Goal: Use online tool/utility: Utilize a website feature to perform a specific function

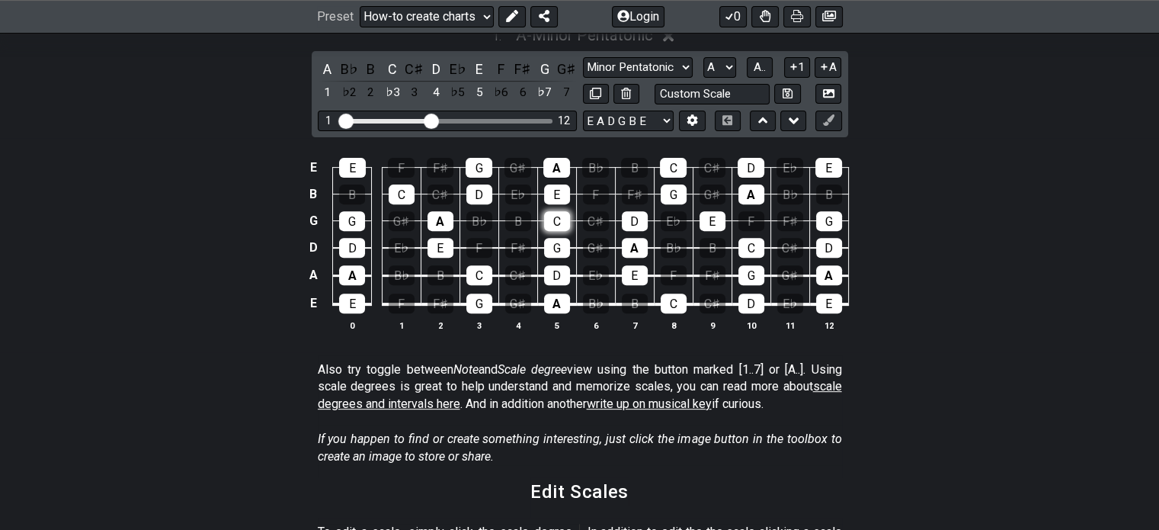
scroll to position [533, 0]
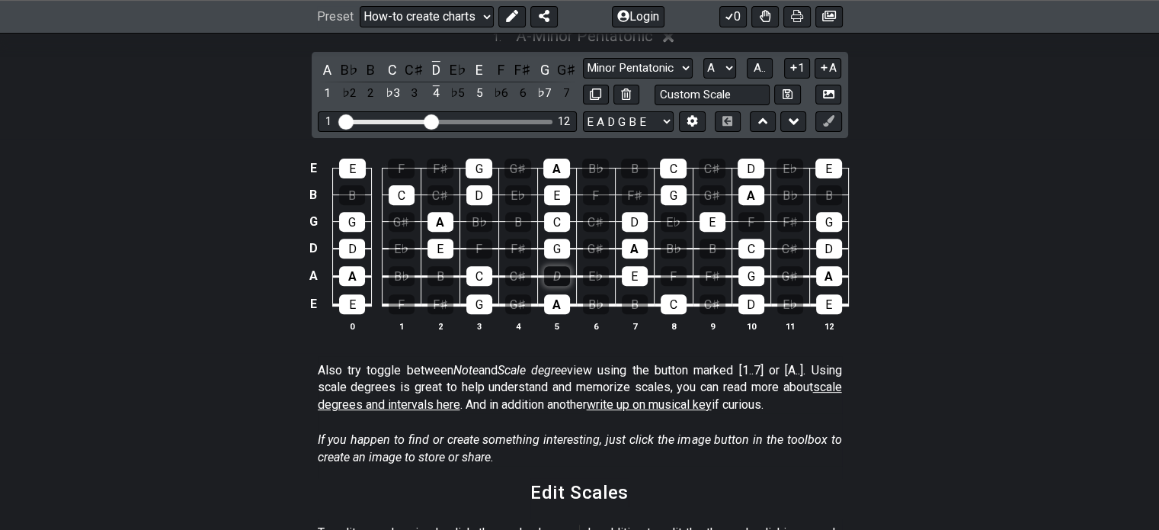
click at [564, 266] on div "D" at bounding box center [557, 276] width 26 height 20
click at [640, 266] on div "E" at bounding box center [635, 276] width 26 height 20
click at [556, 266] on div "D" at bounding box center [557, 276] width 26 height 20
click at [635, 266] on div "E" at bounding box center [635, 276] width 26 height 20
click at [594, 266] on div "E♭" at bounding box center [596, 276] width 26 height 20
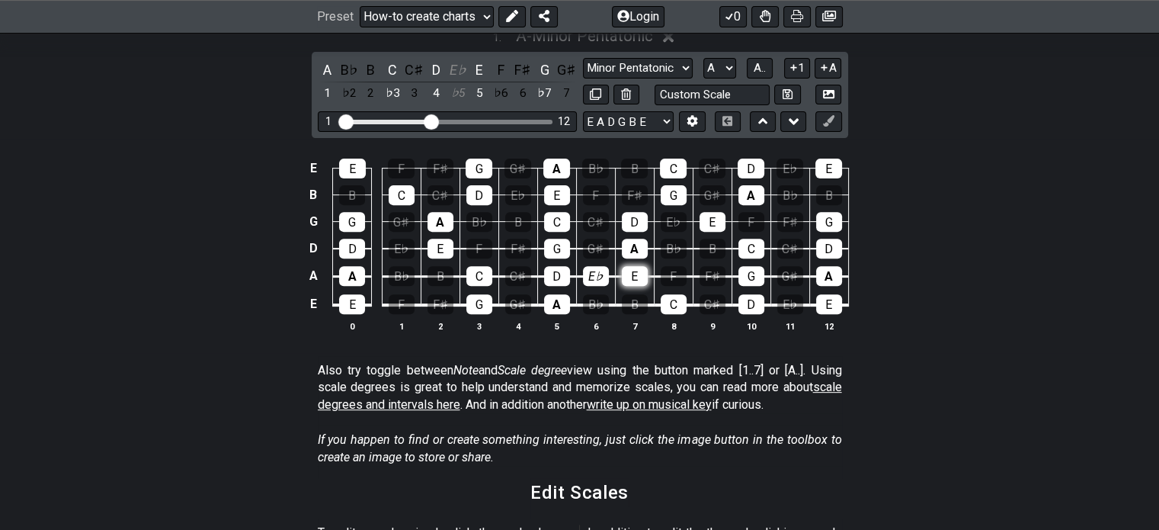
drag, startPoint x: 632, startPoint y: 257, endPoint x: 640, endPoint y: 260, distance: 8.9
click at [632, 266] on div "E" at bounding box center [635, 276] width 26 height 20
click at [673, 266] on div "F" at bounding box center [674, 276] width 26 height 20
click at [713, 239] on div "B" at bounding box center [713, 249] width 26 height 20
click at [636, 294] on div "B" at bounding box center [635, 304] width 26 height 20
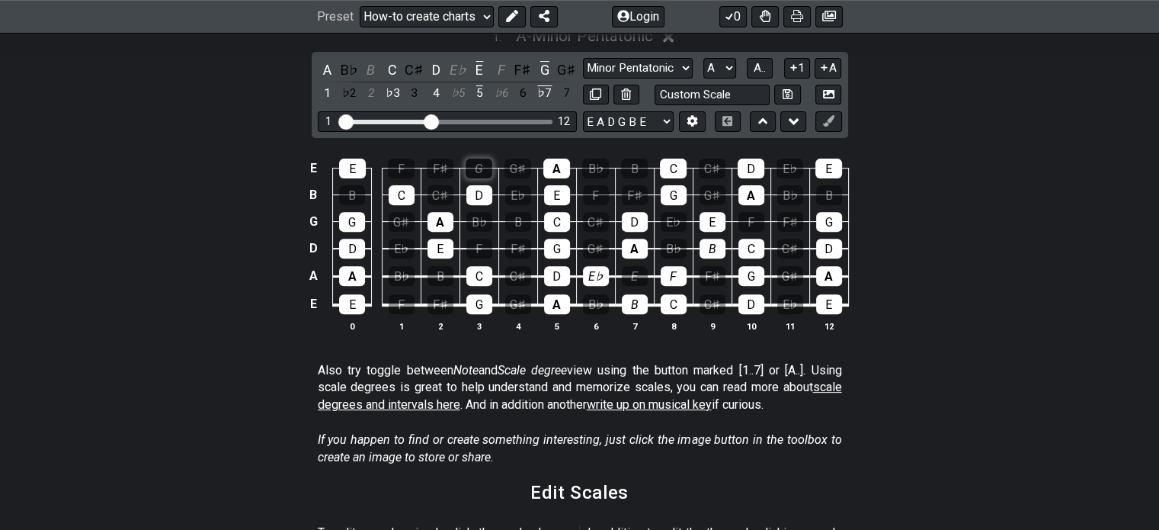
click at [488, 158] on div "G" at bounding box center [479, 168] width 27 height 20
click at [488, 185] on div "D" at bounding box center [479, 195] width 26 height 20
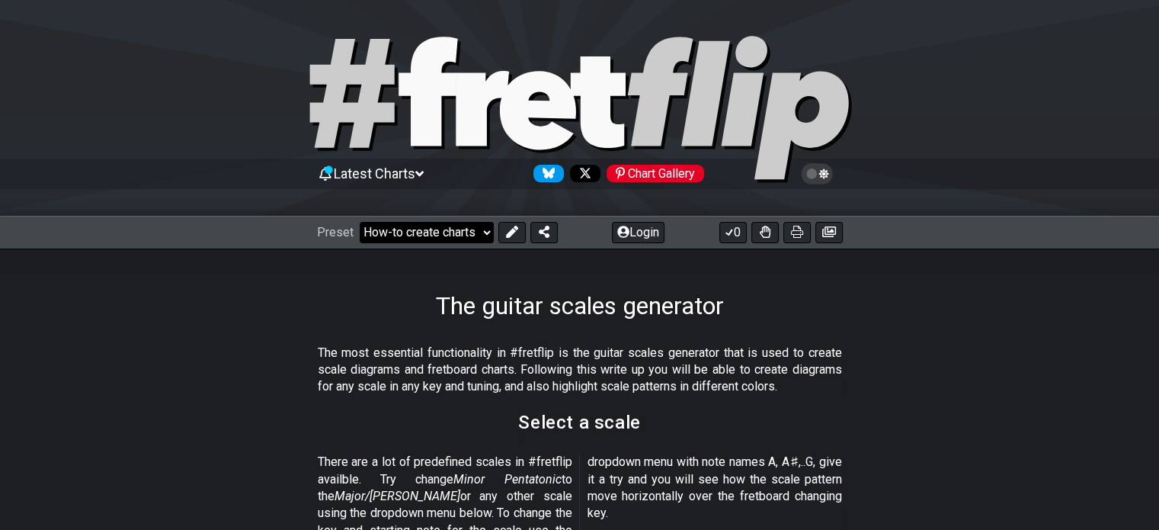
click at [488, 230] on select "Welcome to #fretflip! Initial Preset Custom Preset Minor Pentatonic Major Penta…" at bounding box center [427, 232] width 134 height 21
click at [453, 228] on select "Welcome to #fretflip! Initial Preset Custom Preset Minor Pentatonic Major Penta…" at bounding box center [427, 232] width 134 height 21
click at [511, 226] on icon at bounding box center [512, 232] width 12 height 12
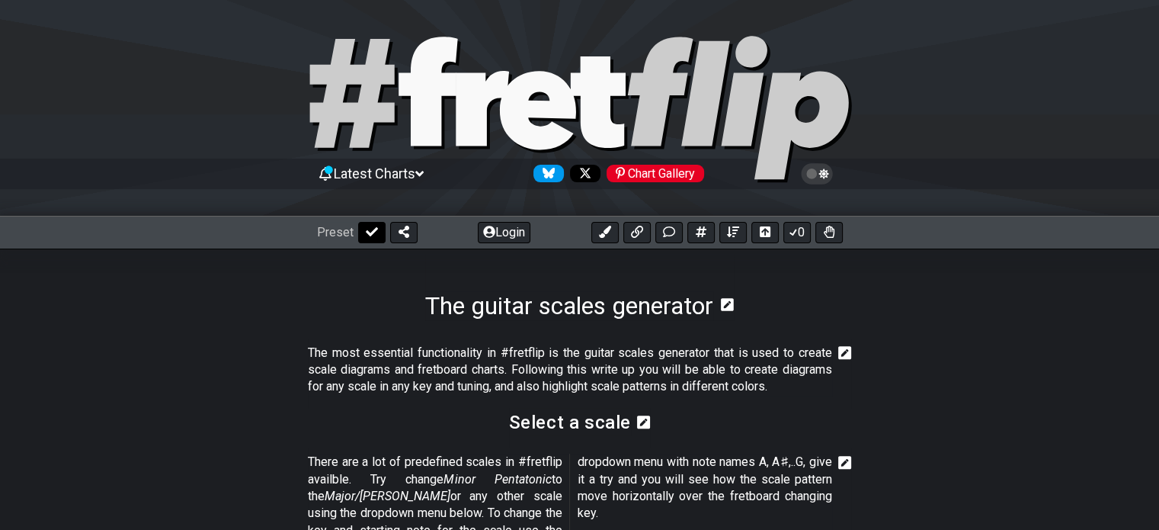
click at [366, 233] on icon at bounding box center [372, 231] width 12 height 9
select select "/guitar-scales-generator"
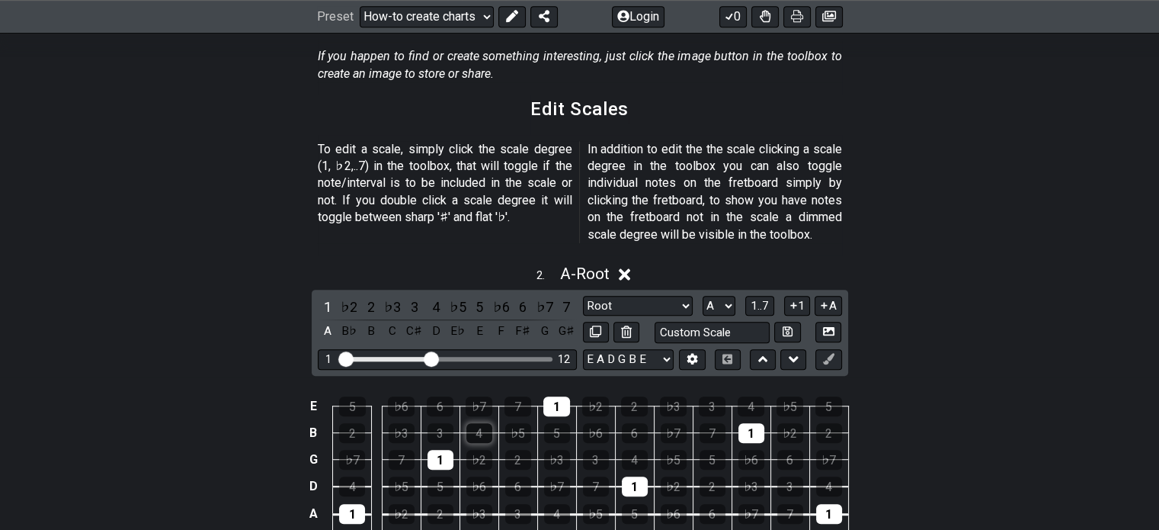
scroll to position [991, 0]
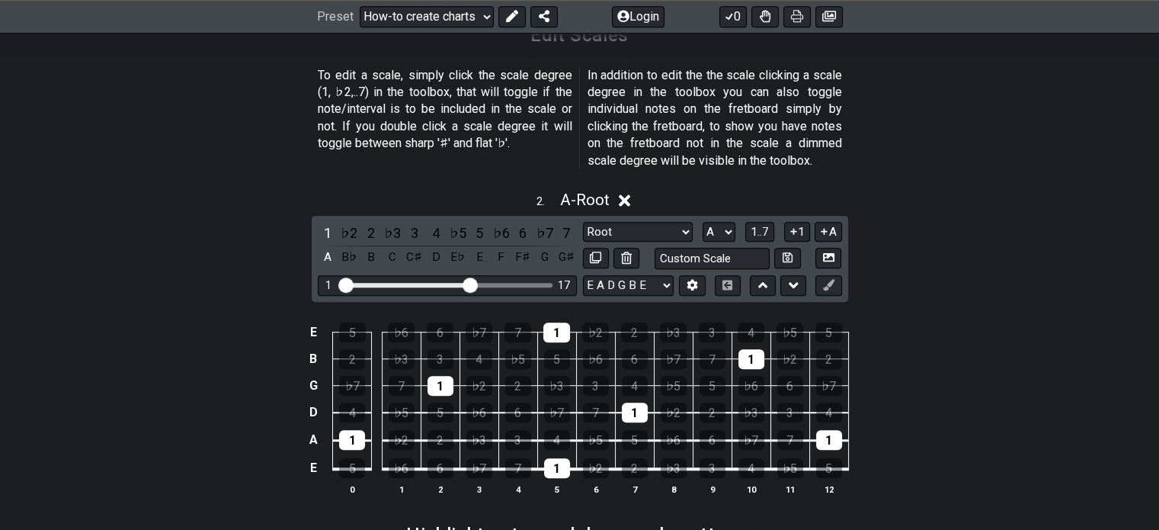
drag, startPoint x: 433, startPoint y: 271, endPoint x: 469, endPoint y: 270, distance: 36.6
click at [469, 283] on input "Visible fret range" at bounding box center [447, 283] width 216 height 0
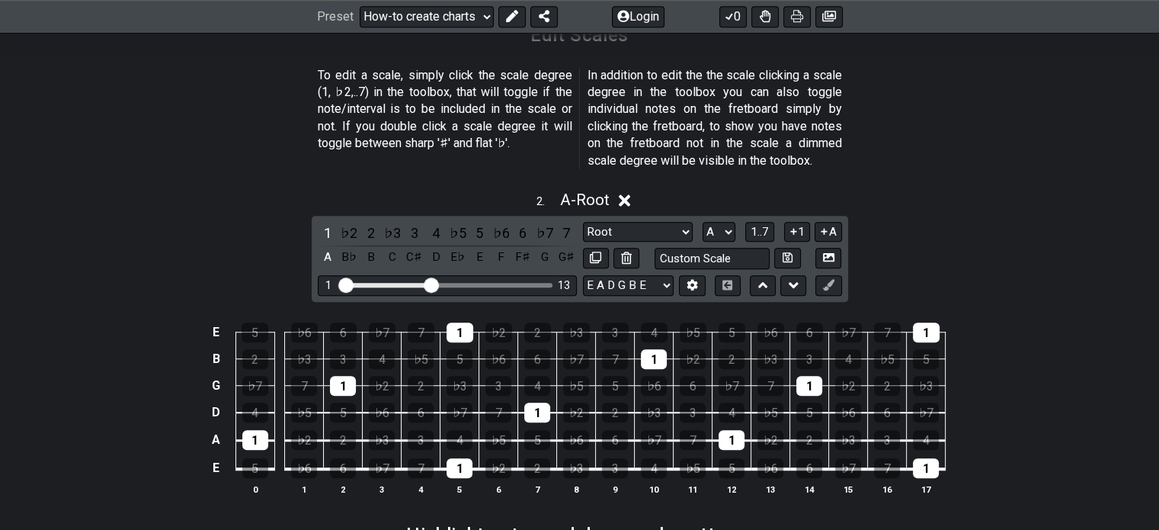
drag, startPoint x: 471, startPoint y: 267, endPoint x: 434, endPoint y: 274, distance: 37.2
click at [434, 283] on input "Visible fret range" at bounding box center [447, 283] width 216 height 0
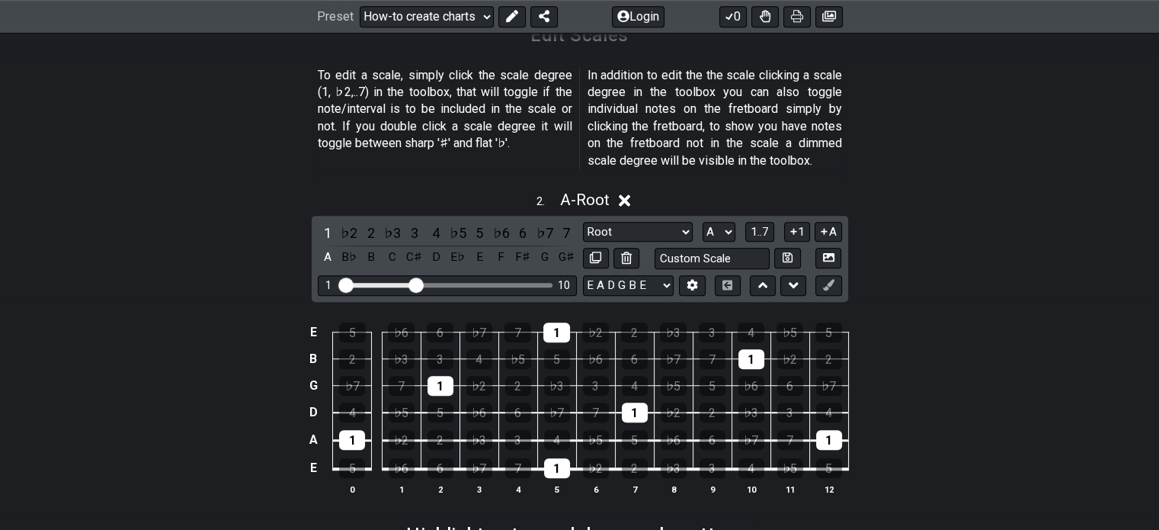
drag, startPoint x: 431, startPoint y: 267, endPoint x: 415, endPoint y: 269, distance: 16.1
click at [415, 283] on input "Visible fret range" at bounding box center [447, 283] width 216 height 0
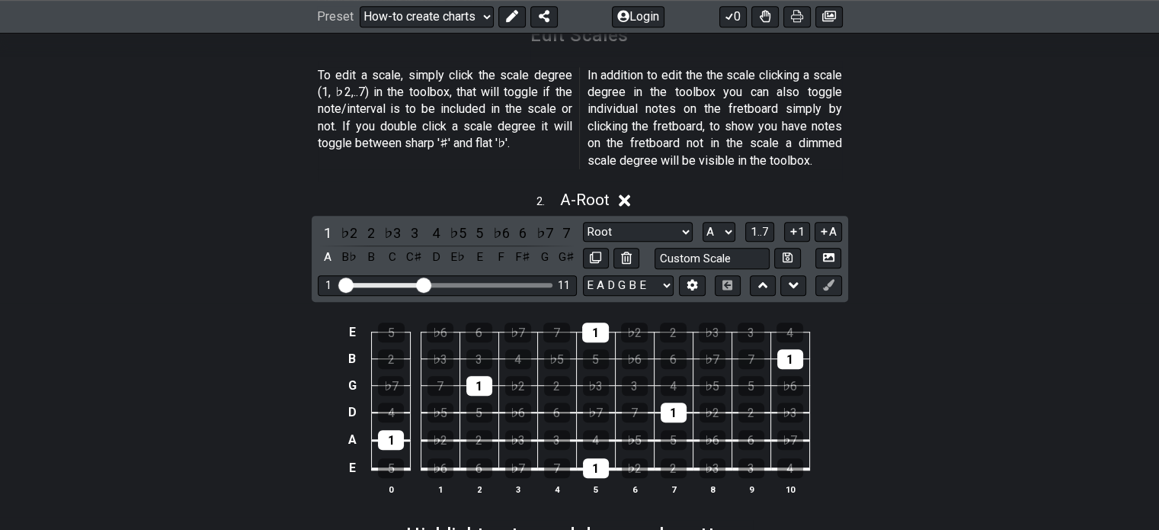
drag, startPoint x: 415, startPoint y: 269, endPoint x: 427, endPoint y: 264, distance: 13.0
click at [427, 283] on input "Visible fret range" at bounding box center [447, 283] width 216 height 0
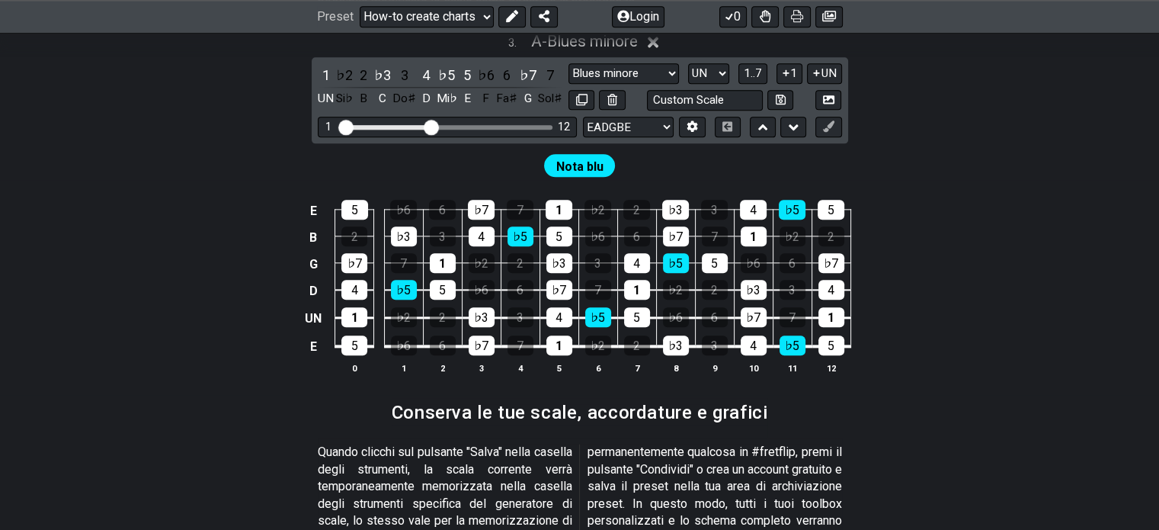
scroll to position [1923, 0]
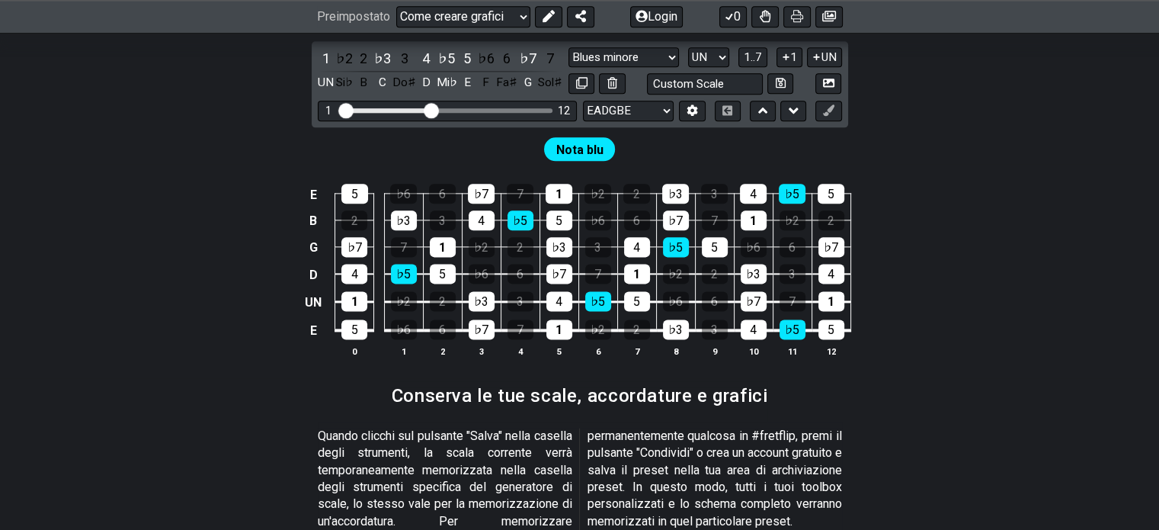
click at [936, 206] on div "E 5 ♭6 6 ♭7 7 1 ♭2 2 ♭3 3 4 ♭5 5 B 2 ♭3 3 4 ♭5 5 ♭6 6 ♭7 7 1 ♭2 2 G ♭7 7 1 ♭2 2…" at bounding box center [579, 271] width 1159 height 215
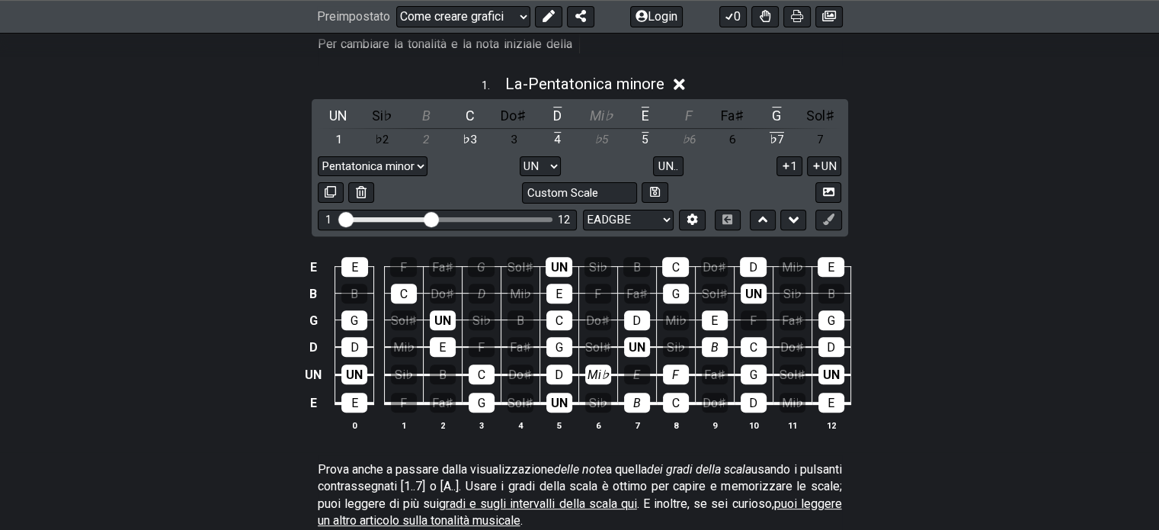
scroll to position [475, 0]
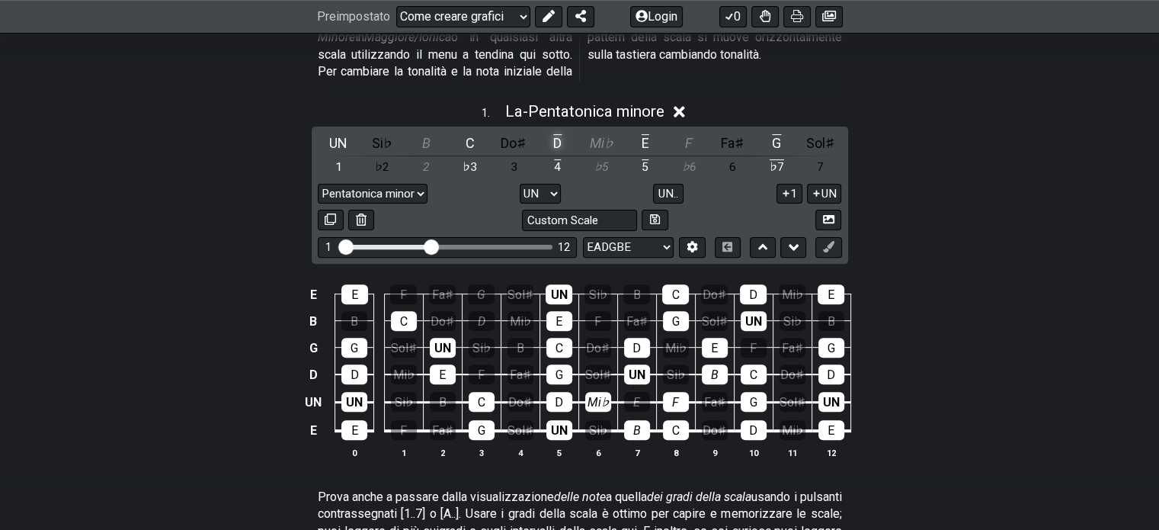
click at [559, 142] on font "D" at bounding box center [557, 143] width 8 height 16
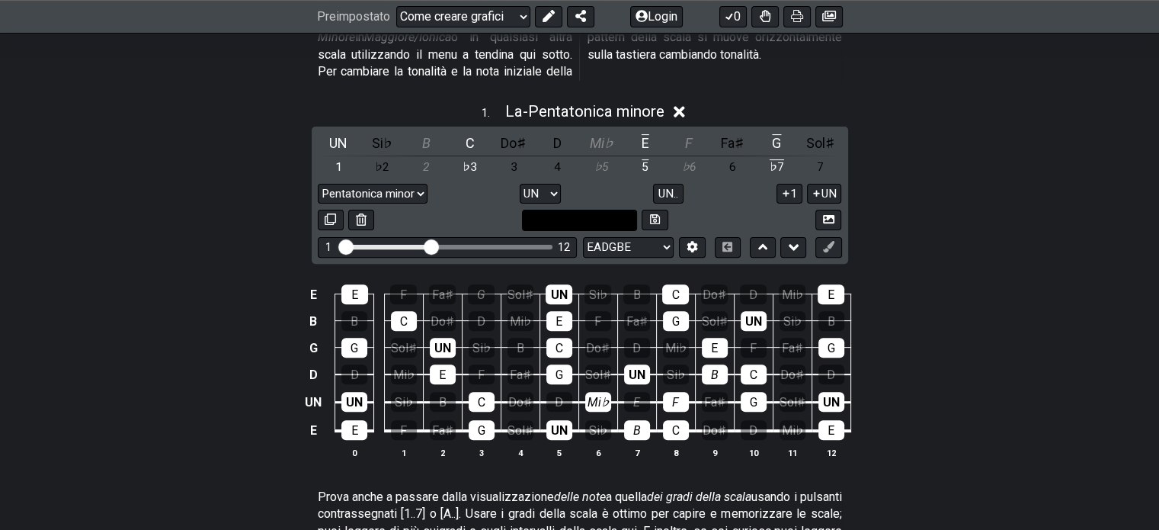
click at [619, 219] on input "text" at bounding box center [580, 220] width 116 height 21
type input "Custom Scale"
click at [423, 191] on select "Pentatonica minore Nuova scala Pentatonica minore Pentatonica maggiore Blues mi…" at bounding box center [373, 194] width 110 height 21
click at [216, 305] on div "E E F Fa♯ G Sol♯ UN Si♭ B C Do♯ D Mi♭ E B B C Do♯ D Mi♭ E F Fa♯ G Sol♯ UN Si♭ B…" at bounding box center [579, 371] width 1159 height 215
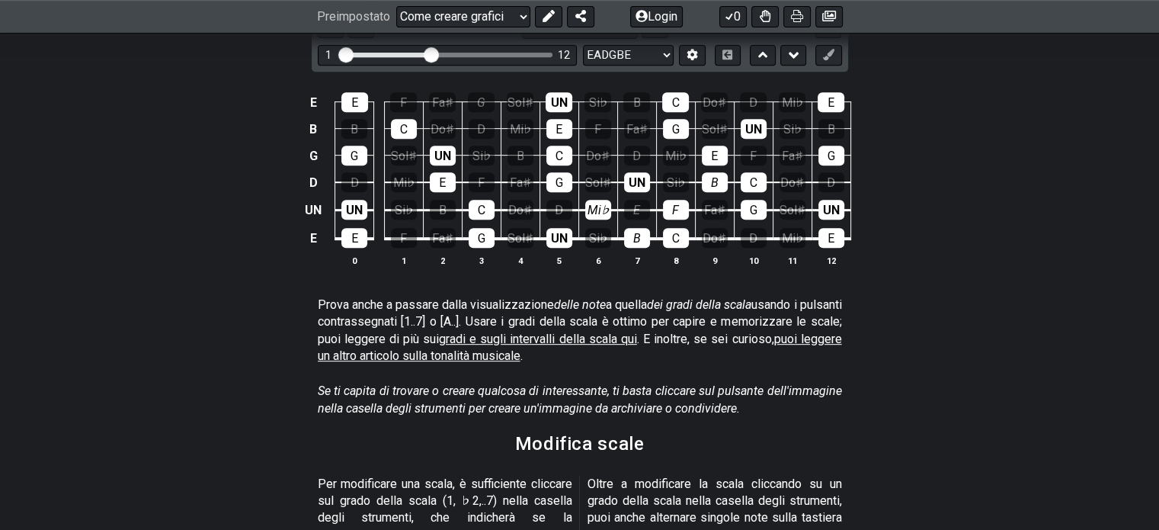
scroll to position [552, 0]
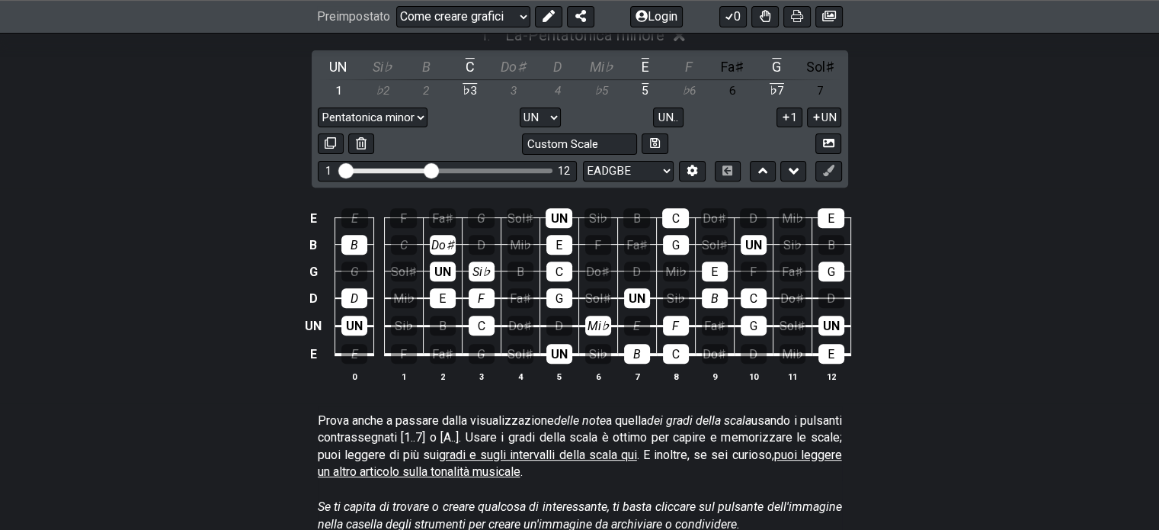
drag, startPoint x: 475, startPoint y: 350, endPoint x: 342, endPoint y: 226, distance: 181.7
click at [341, 218] on tbody "E E F Fa♯ G Sol♯ UN Si♭ B C Do♯ D Mi♭ E B B C Do♯ D Mi♭ E F Fa♯ G Sol♯ UN Si♭ B…" at bounding box center [576, 280] width 549 height 179
drag, startPoint x: 348, startPoint y: 235, endPoint x: 357, endPoint y: 277, distance: 42.9
click at [351, 240] on div "B" at bounding box center [354, 245] width 26 height 20
click at [358, 298] on font "D" at bounding box center [355, 298] width 8 height 14
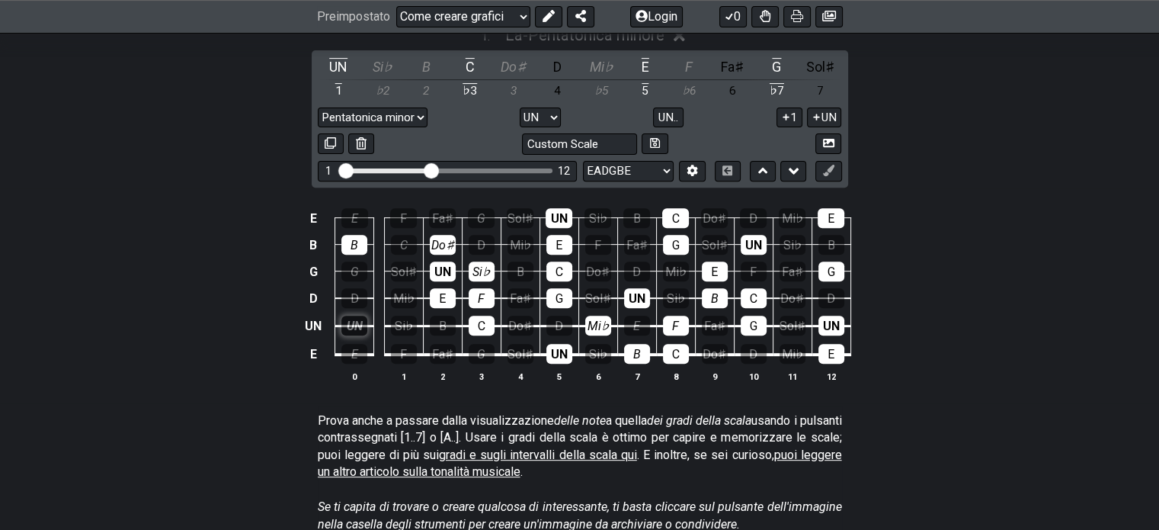
click at [356, 315] on div "UN" at bounding box center [354, 325] width 26 height 20
click at [432, 240] on font "Do♯" at bounding box center [442, 245] width 23 height 14
click at [361, 243] on div "B" at bounding box center [354, 245] width 26 height 20
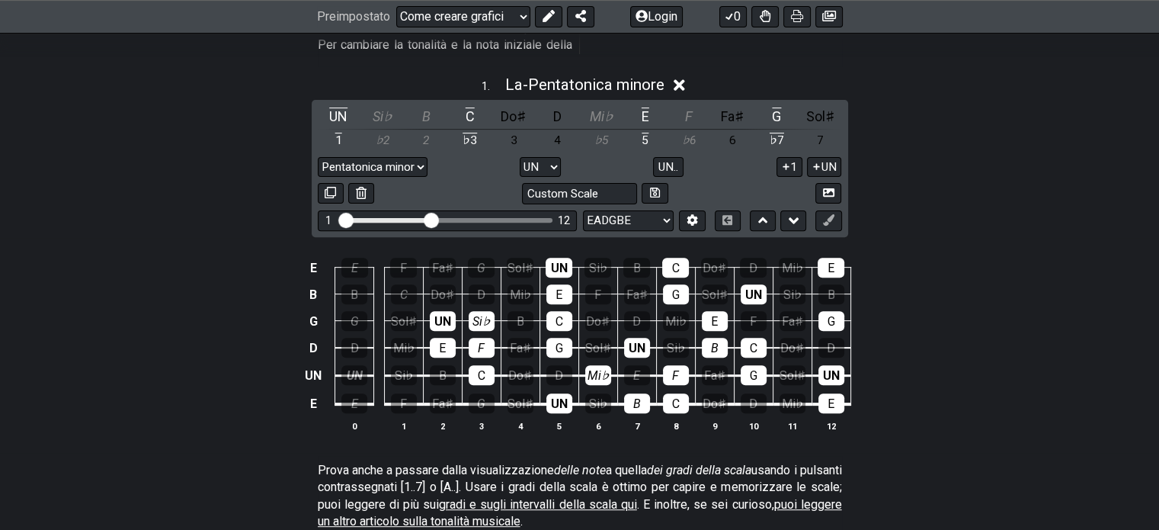
scroll to position [475, 0]
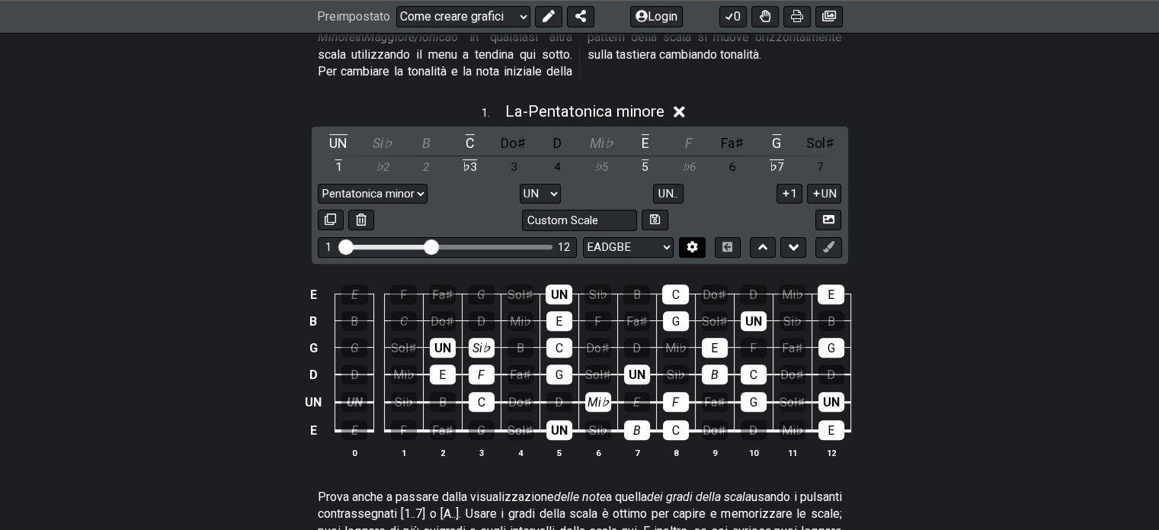
click at [696, 246] on icon at bounding box center [692, 246] width 11 height 11
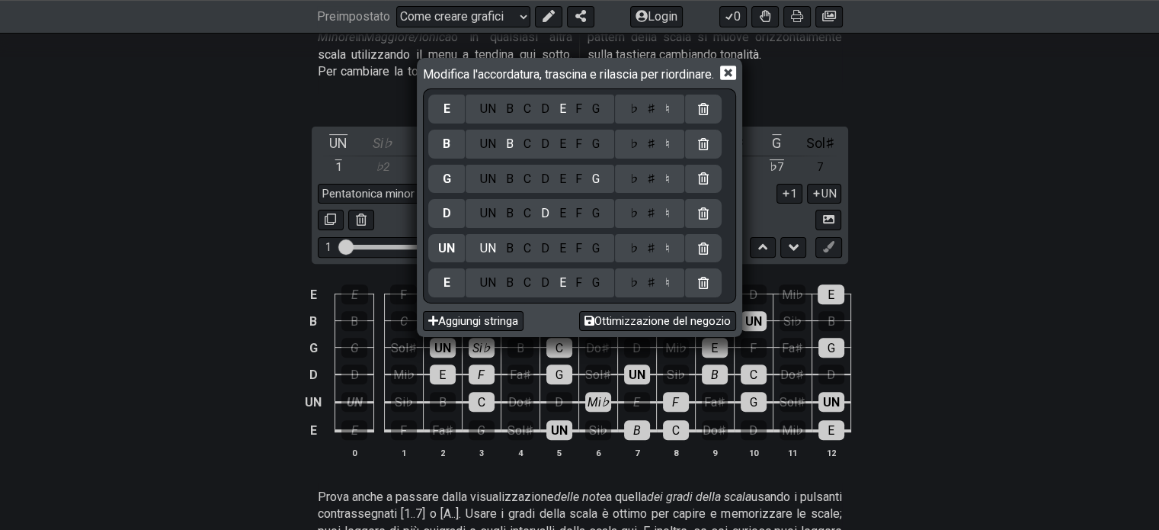
click at [951, 171] on div "Modifica l'accordatura, trascina e rilascia per riordinare. E UN B C D E F G ♭ …" at bounding box center [579, 265] width 1159 height 530
click at [732, 75] on icon at bounding box center [728, 73] width 16 height 16
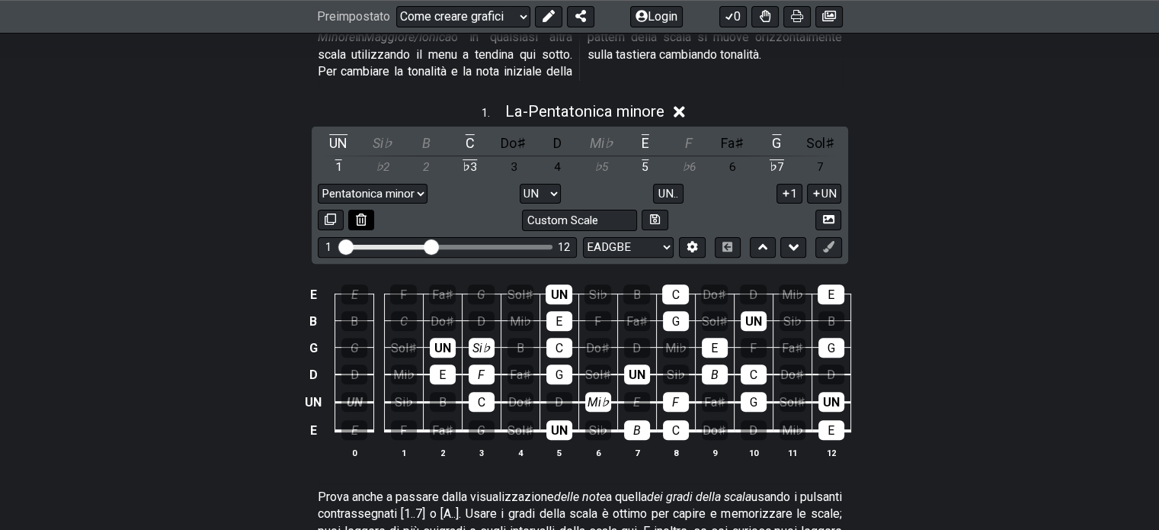
click at [361, 222] on icon at bounding box center [361, 218] width 10 height 11
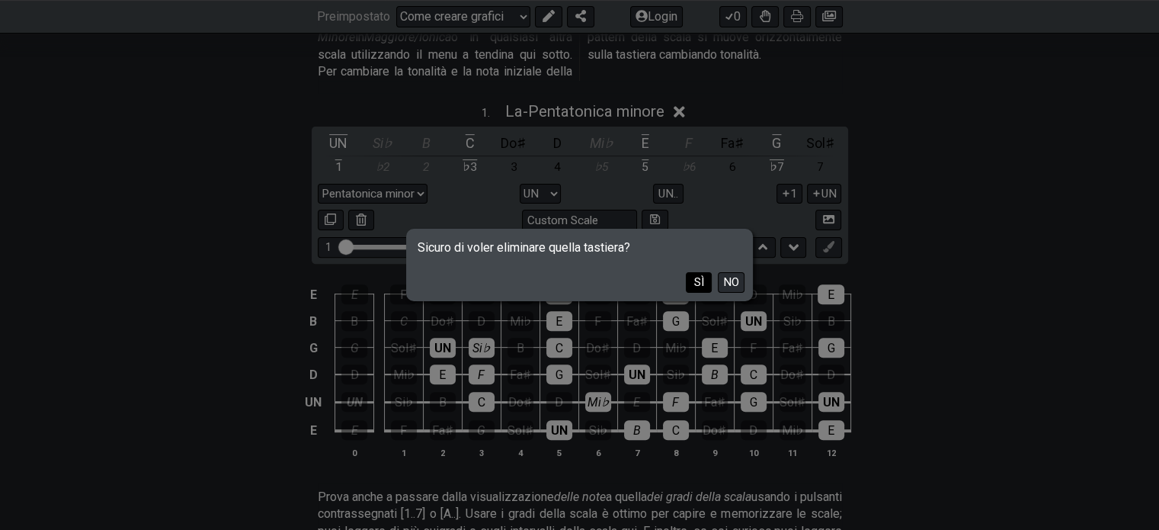
click at [696, 284] on font "SÌ" at bounding box center [699, 282] width 10 height 14
select select "Root"
select select "Minor Blues"
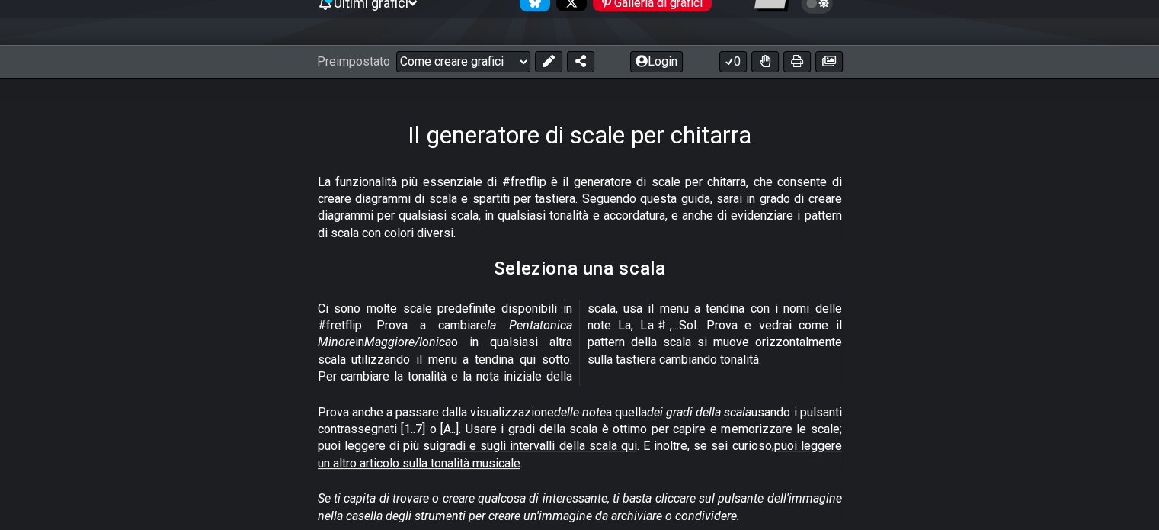
scroll to position [18, 0]
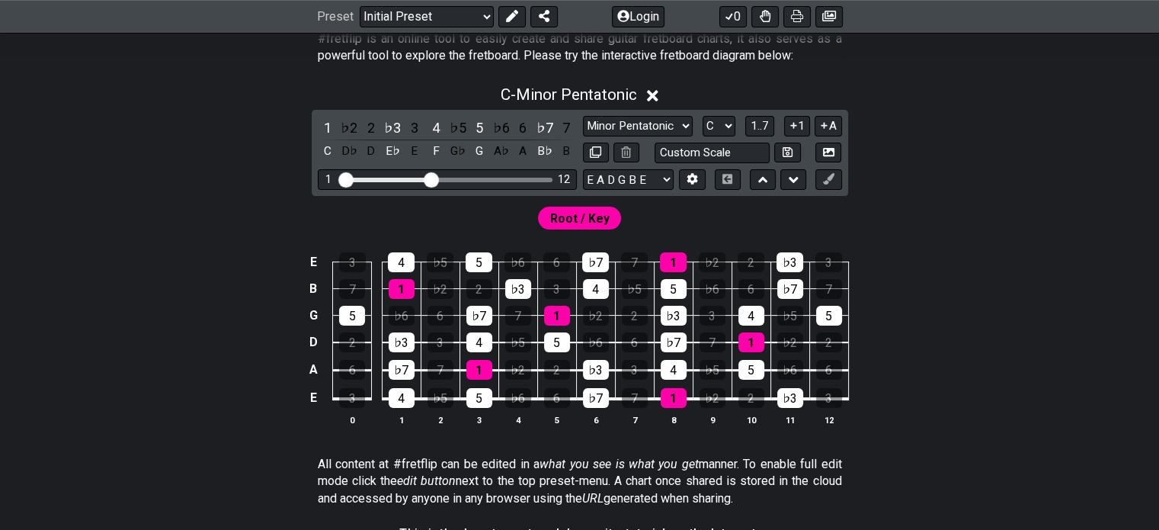
scroll to position [399, 0]
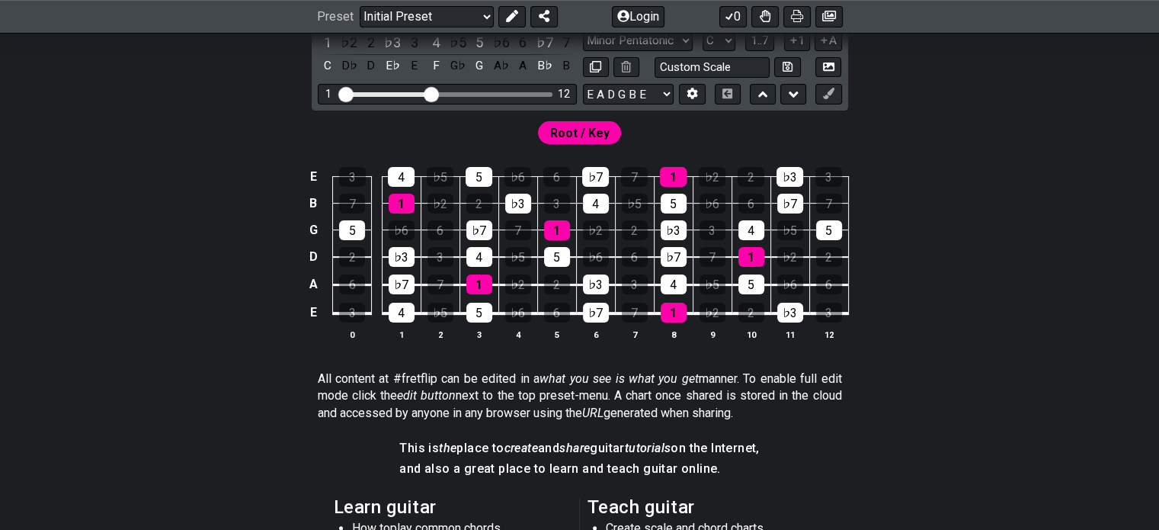
click at [587, 139] on span "Root / Key" at bounding box center [579, 133] width 59 height 22
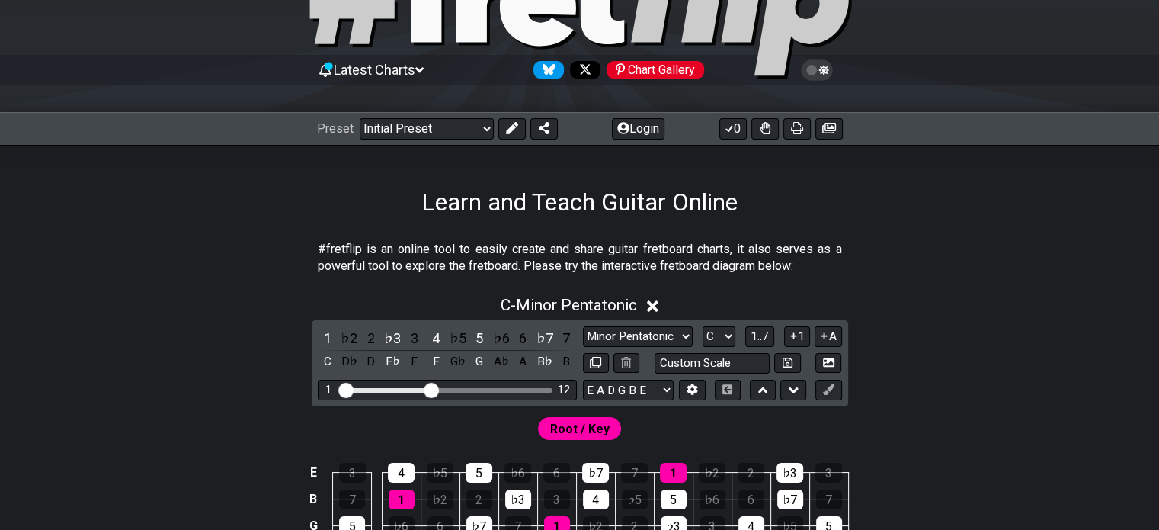
scroll to position [0, 0]
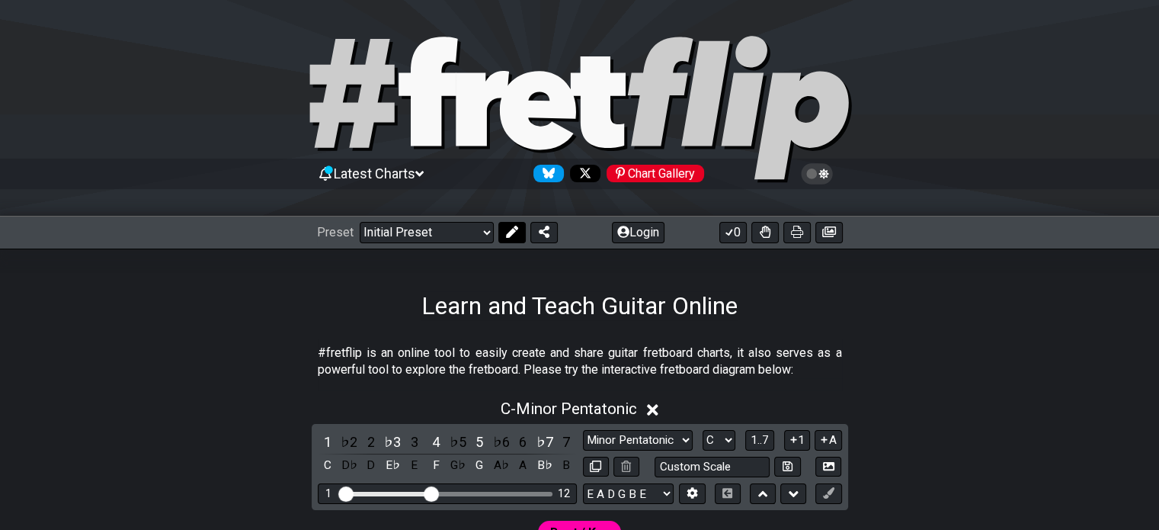
click at [515, 234] on icon at bounding box center [512, 232] width 12 height 12
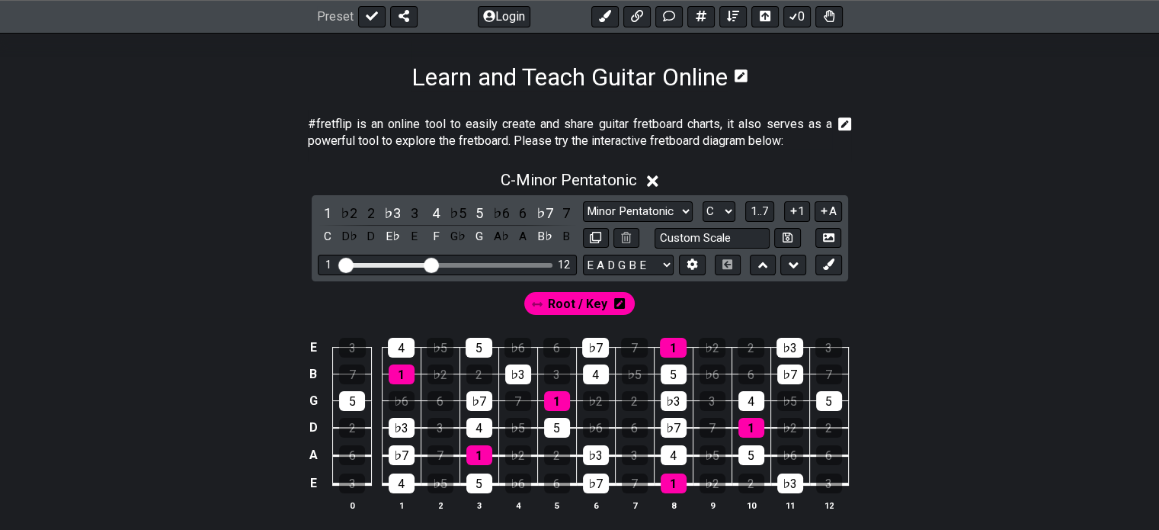
scroll to position [457, 0]
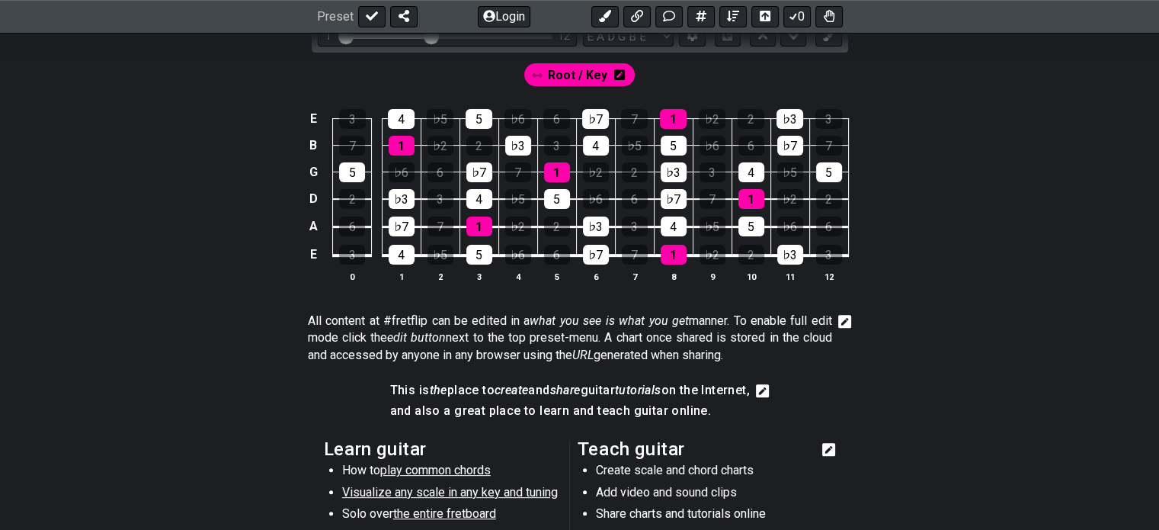
drag, startPoint x: 525, startPoint y: 307, endPoint x: 888, endPoint y: 275, distance: 364.9
click at [888, 275] on div "E 3 4 ♭5 5 ♭6 6 ♭7 7 1 ♭2 2 ♭3 3 B 7 1 ♭2 2 ♭3 3 4 ♭5 5 ♭6 6 ♭7 7 G 5 ♭6 6 ♭7 7…" at bounding box center [579, 196] width 1159 height 214
drag, startPoint x: 223, startPoint y: 271, endPoint x: 811, endPoint y: 74, distance: 619.5
click at [811, 74] on div "Root / Key" at bounding box center [579, 71] width 1159 height 37
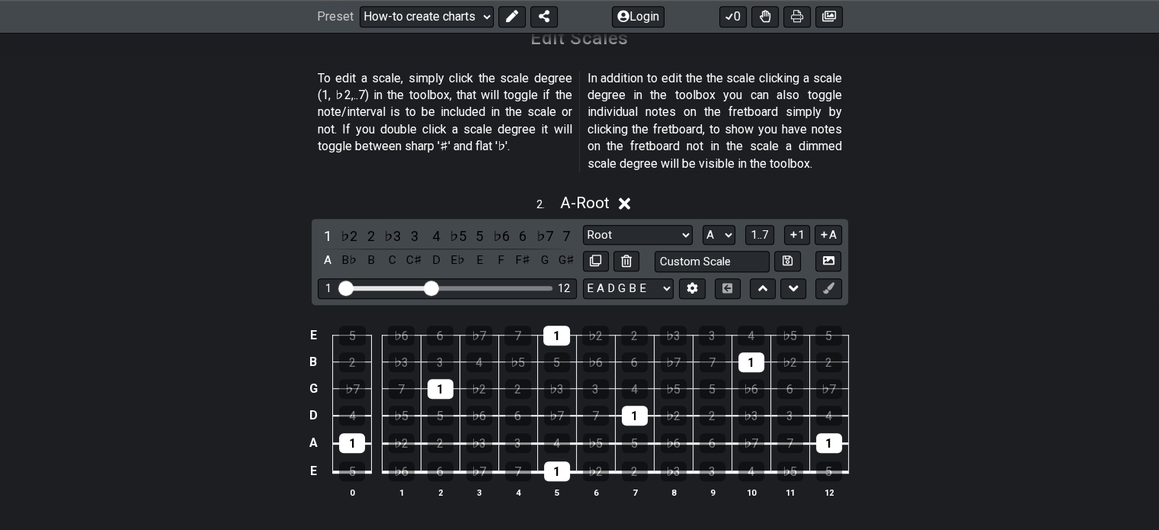
scroll to position [1219, 0]
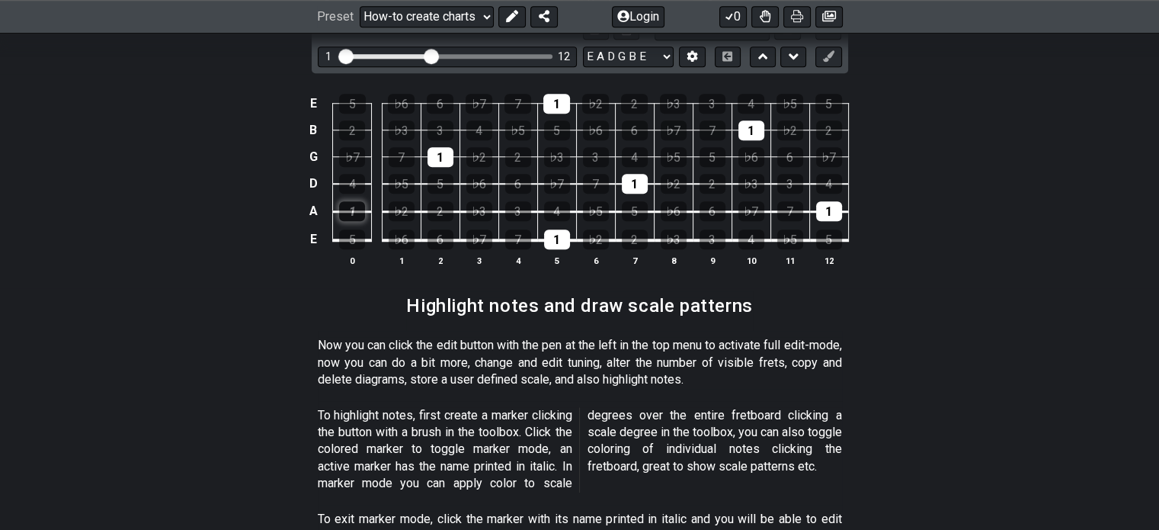
click at [348, 201] on div "1" at bounding box center [352, 211] width 26 height 20
click at [437, 147] on div "1" at bounding box center [440, 157] width 26 height 20
drag, startPoint x: 552, startPoint y: 223, endPoint x: 577, endPoint y: 152, distance: 75.2
click at [553, 229] on div "1" at bounding box center [557, 239] width 26 height 20
click at [514, 201] on div "3" at bounding box center [518, 211] width 26 height 20
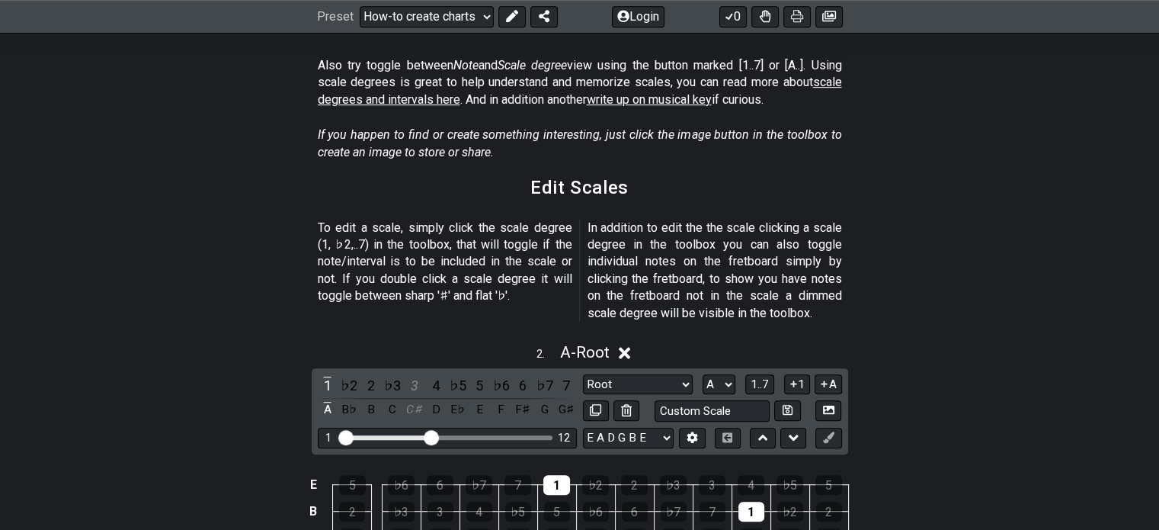
scroll to position [533, 0]
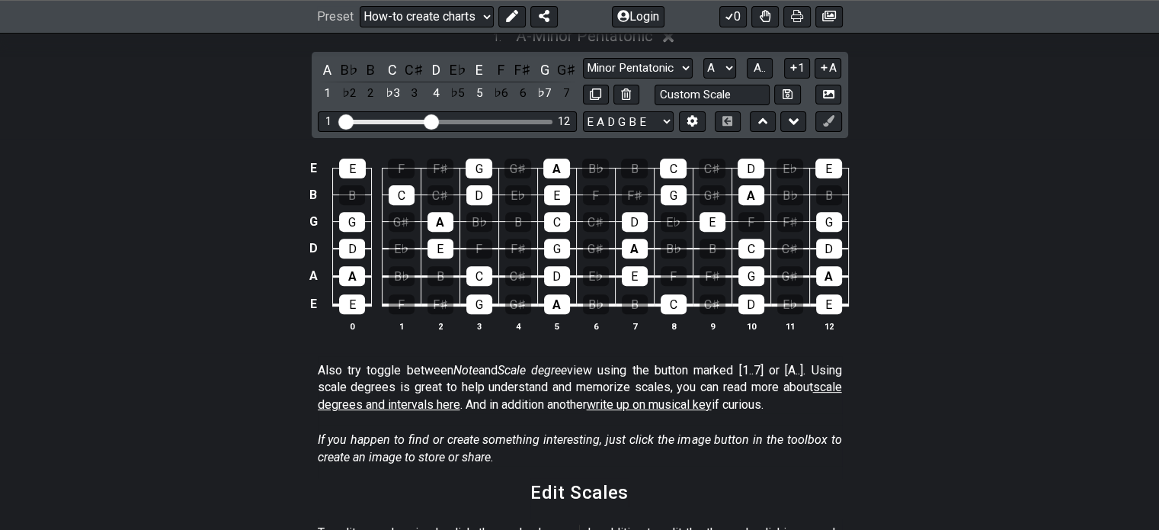
drag, startPoint x: 485, startPoint y: 294, endPoint x: 479, endPoint y: 276, distance: 19.3
click at [485, 294] on div "G" at bounding box center [479, 304] width 26 height 20
click at [481, 266] on div "C" at bounding box center [479, 276] width 26 height 20
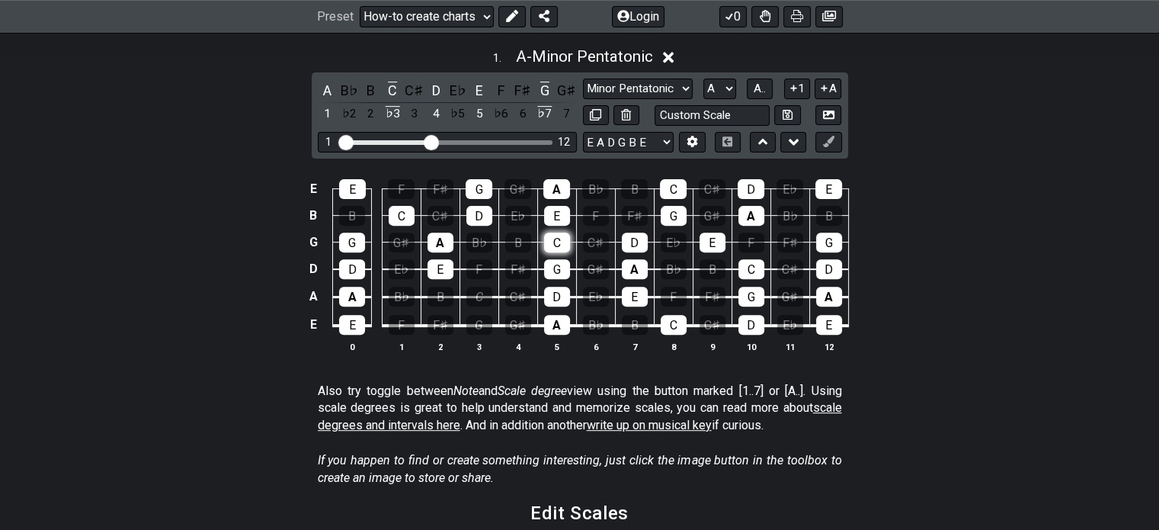
scroll to position [305, 0]
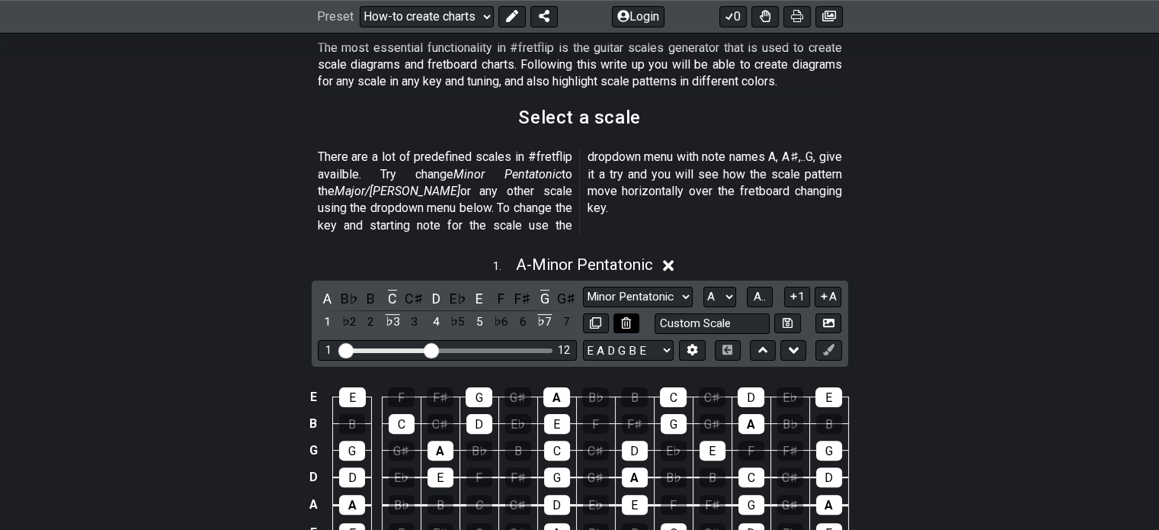
click at [622, 317] on icon at bounding box center [626, 322] width 10 height 11
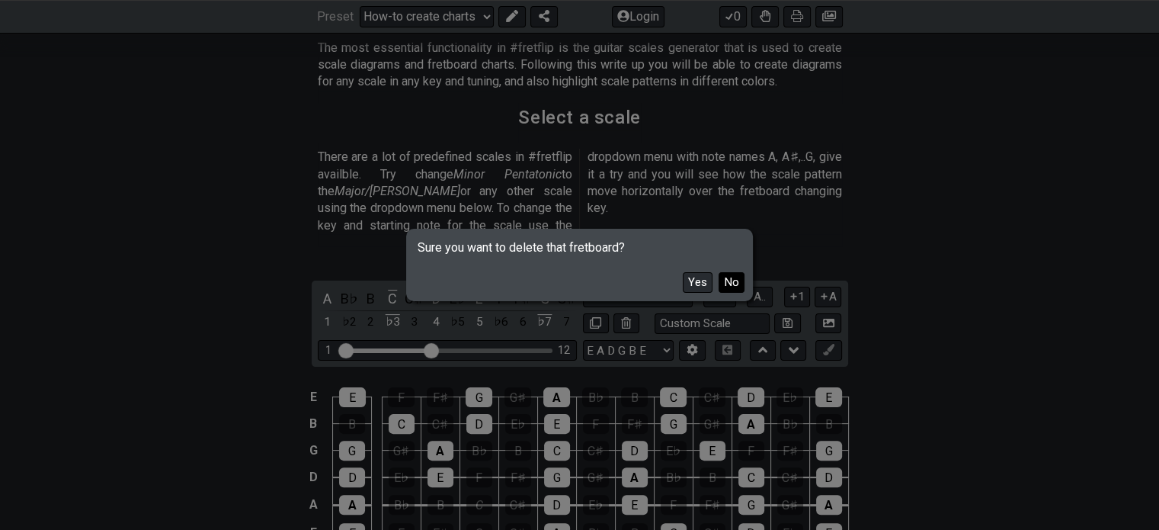
click at [732, 279] on button "No" at bounding box center [732, 282] width 26 height 21
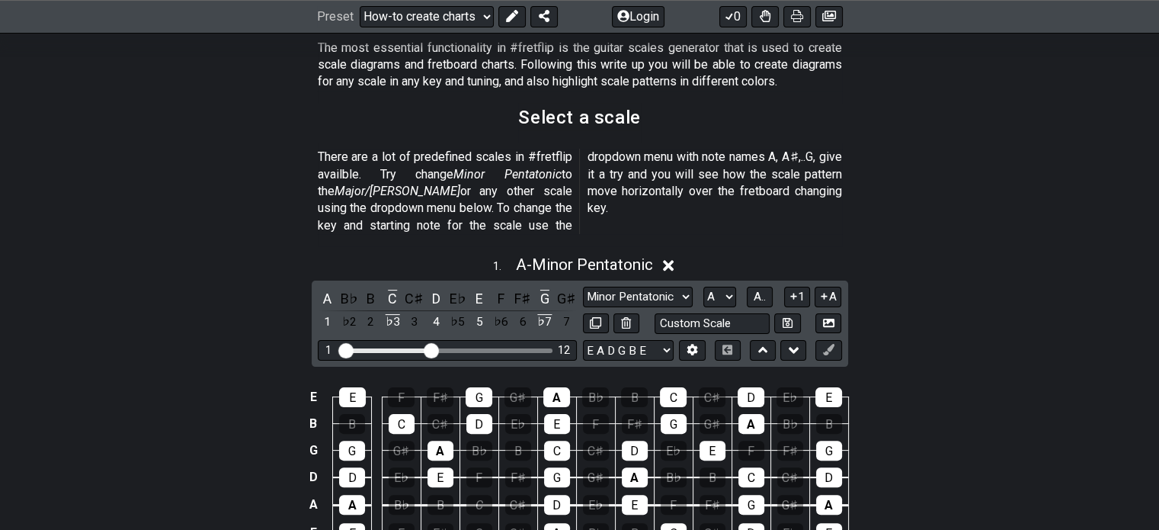
scroll to position [457, 0]
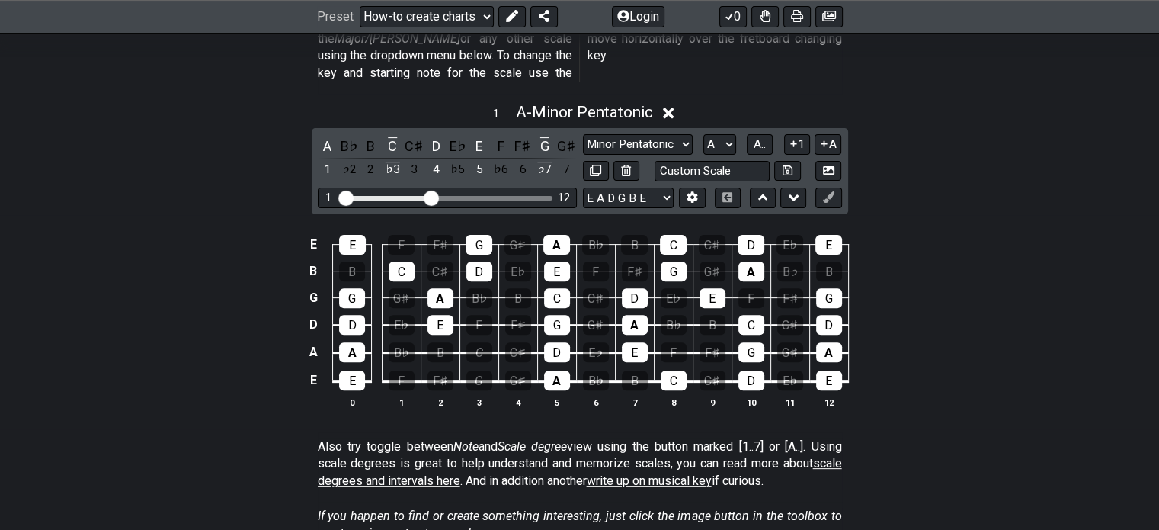
drag, startPoint x: 400, startPoint y: 252, endPoint x: 418, endPoint y: 258, distance: 18.6
click at [401, 261] on div "C" at bounding box center [402, 271] width 26 height 20
click at [447, 288] on div "A" at bounding box center [440, 298] width 26 height 20
drag, startPoint x: 448, startPoint y: 306, endPoint x: 470, endPoint y: 255, distance: 56.3
click at [451, 315] on div "E" at bounding box center [440, 325] width 26 height 20
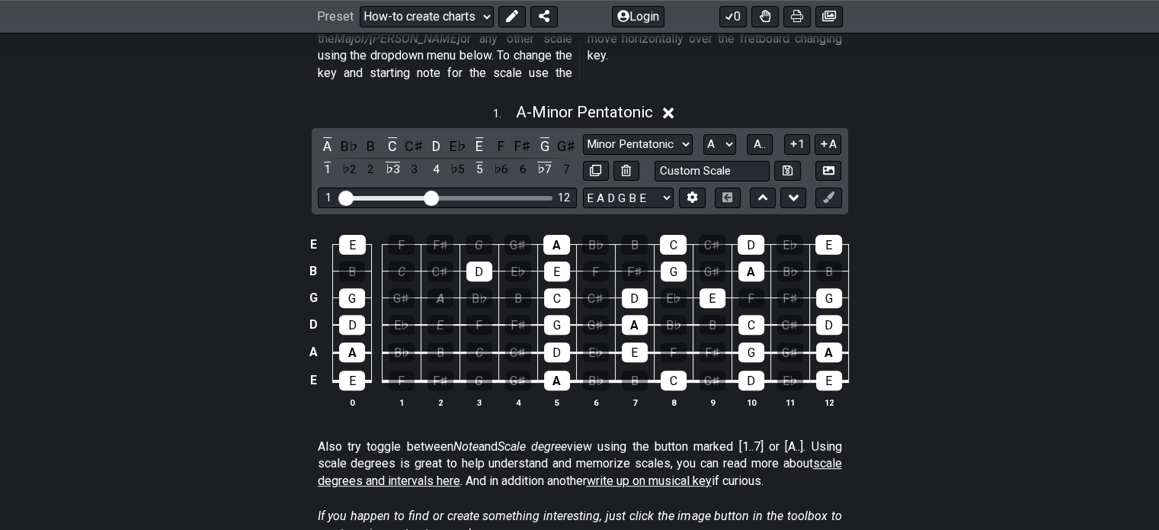
drag, startPoint x: 475, startPoint y: 230, endPoint x: 482, endPoint y: 242, distance: 13.0
click at [479, 235] on div "G" at bounding box center [479, 245] width 27 height 20
drag, startPoint x: 485, startPoint y: 252, endPoint x: 494, endPoint y: 251, distance: 8.4
click at [491, 261] on div "D" at bounding box center [479, 271] width 26 height 20
drag, startPoint x: 559, startPoint y: 220, endPoint x: 523, endPoint y: 383, distance: 166.8
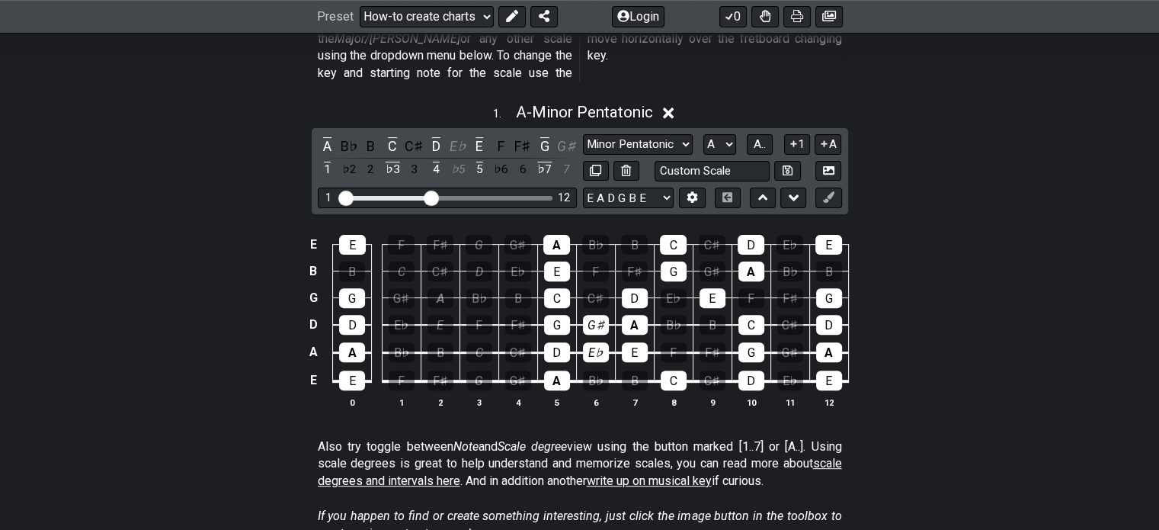
click at [556, 389] on tbody "E E F F♯ G G♯ A B♭ B C C♯ D E♭ E B B C C♯ D E♭ E F F♯ G G♯ A B♭ B G G G♯ A B♭ B…" at bounding box center [576, 307] width 544 height 179
drag, startPoint x: 549, startPoint y: 379, endPoint x: 559, endPoint y: 200, distance: 180.1
click at [559, 215] on div "E E F F♯ G G♯ A B♭ B C C♯ D E♭ E B B C C♯ D E♭ E F F♯ G G♯ A B♭ B G G G♯ A B♭ B…" at bounding box center [579, 322] width 1159 height 214
drag, startPoint x: 561, startPoint y: 223, endPoint x: 561, endPoint y: 286, distance: 63.2
click at [561, 286] on tbody "E E F F♯ G G♯ A B♭ B C C♯ D E♭ E B B C C♯ D E♭ E F F♯ G G♯ A B♭ B G G G♯ A B♭ B…" at bounding box center [576, 307] width 544 height 179
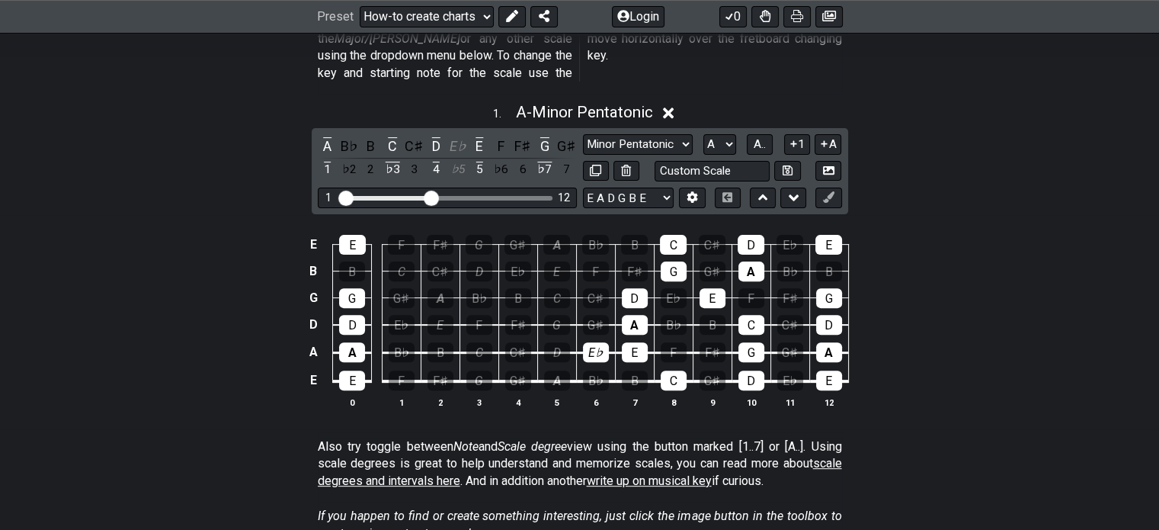
drag, startPoint x: 587, startPoint y: 303, endPoint x: 597, endPoint y: 319, distance: 19.2
click at [591, 315] on div "G♯" at bounding box center [596, 325] width 26 height 20
drag, startPoint x: 600, startPoint y: 335, endPoint x: 613, endPoint y: 335, distance: 12.2
click at [607, 342] on div "E♭" at bounding box center [596, 352] width 26 height 20
drag, startPoint x: 632, startPoint y: 331, endPoint x: 648, endPoint y: 341, distance: 18.4
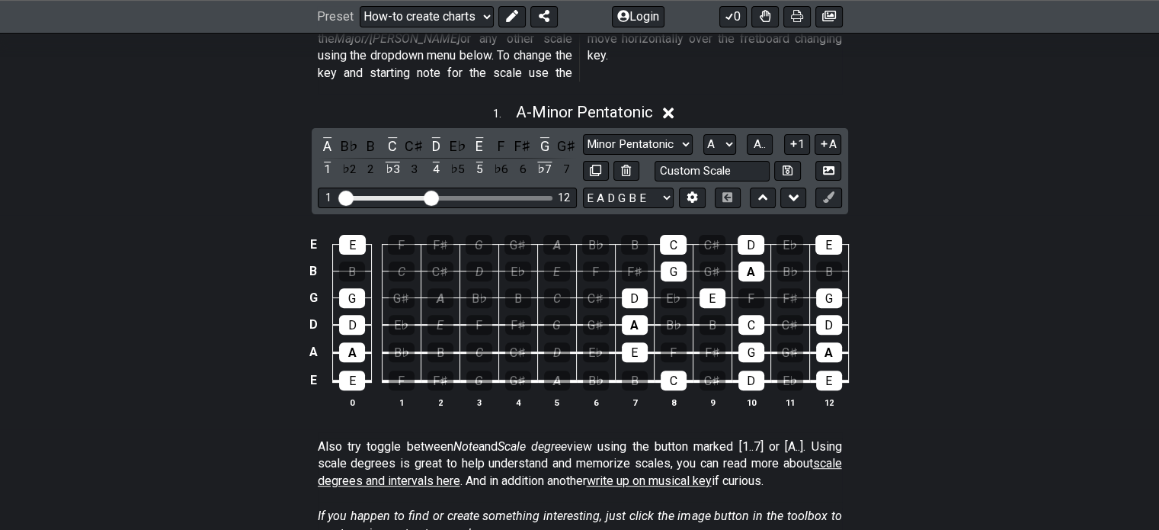
click at [633, 342] on div "E" at bounding box center [635, 352] width 26 height 20
click at [684, 370] on div "C" at bounding box center [674, 380] width 26 height 20
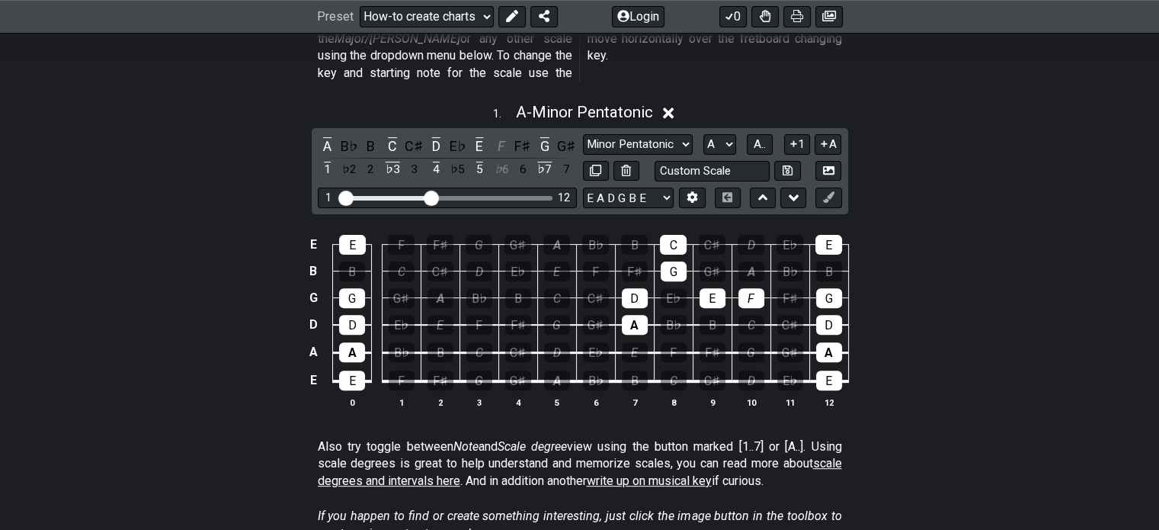
drag, startPoint x: 751, startPoint y: 367, endPoint x: 750, endPoint y: 206, distance: 160.0
click at [750, 218] on tbody "E E F F♯ G G♯ A B♭ B C C♯ D E♭ E B B C C♯ D E♭ E F F♯ G G♯ A B♭ B G G G♯ A B♭ B…" at bounding box center [576, 307] width 544 height 179
drag, startPoint x: 824, startPoint y: 203, endPoint x: 837, endPoint y: 382, distance: 178.8
click at [838, 383] on tbody "E E F F♯ G G♯ A B♭ B C C♯ D E♭ E B B C C♯ D E♭ E F F♯ G G♯ A B♭ B G G G♯ A B♭ B…" at bounding box center [576, 307] width 544 height 179
drag, startPoint x: 827, startPoint y: 371, endPoint x: 833, endPoint y: 224, distance: 147.2
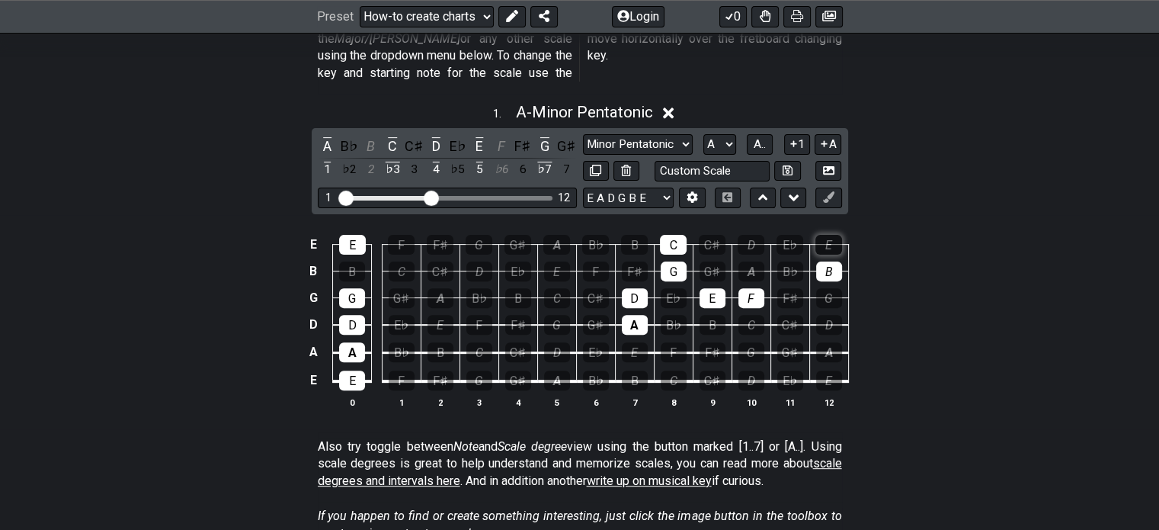
click at [833, 224] on tbody "E E F F♯ G G♯ A B♭ B C C♯ D E♭ E B B C C♯ D E♭ E F F♯ G G♯ A B♭ B G G G♯ A B♭ B…" at bounding box center [576, 307] width 544 height 179
click at [830, 261] on div "B" at bounding box center [829, 271] width 26 height 20
drag, startPoint x: 672, startPoint y: 232, endPoint x: 671, endPoint y: 240, distance: 7.8
click at [672, 235] on div "C" at bounding box center [673, 245] width 27 height 20
click at [671, 261] on div "G" at bounding box center [674, 271] width 26 height 20
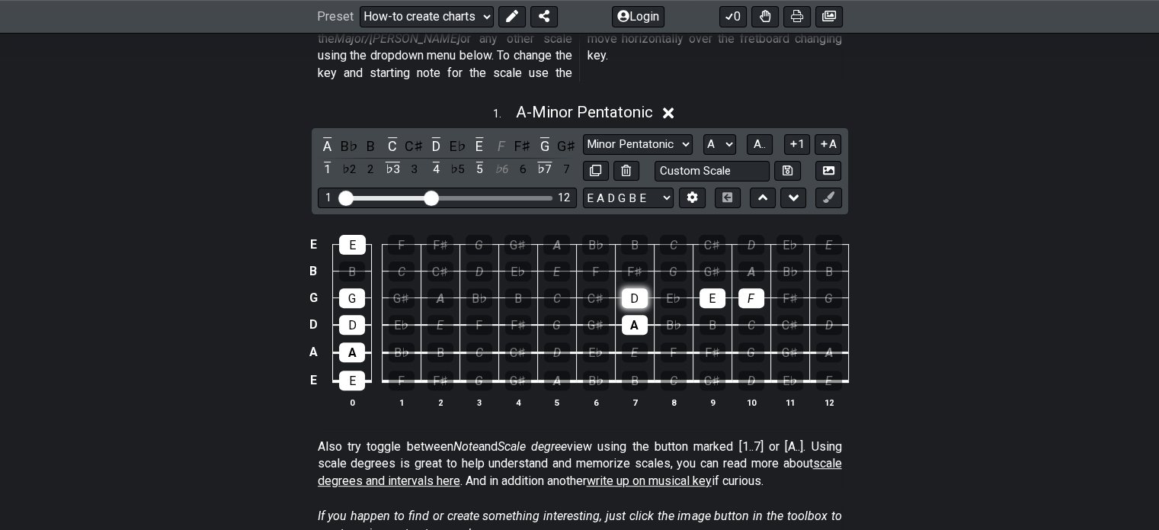
click at [640, 288] on div "D" at bounding box center [635, 298] width 26 height 20
drag, startPoint x: 639, startPoint y: 304, endPoint x: 684, endPoint y: 299, distance: 45.3
click at [640, 315] on div "A" at bounding box center [635, 325] width 26 height 20
click at [718, 288] on div "E" at bounding box center [713, 298] width 26 height 20
drag, startPoint x: 750, startPoint y: 281, endPoint x: 741, endPoint y: 296, distance: 17.8
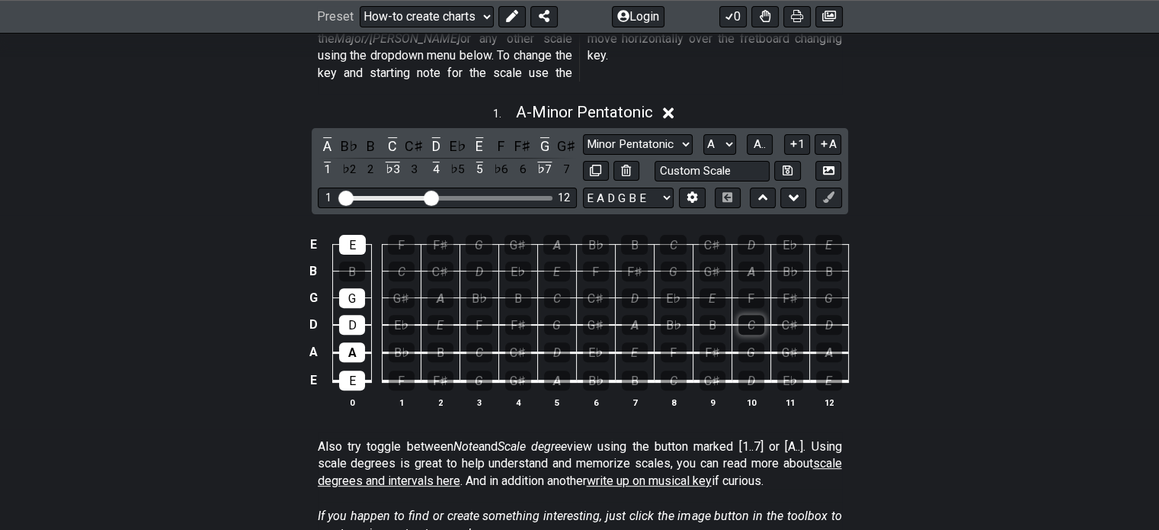
click at [750, 288] on div "F" at bounding box center [751, 298] width 26 height 20
click at [556, 342] on div "D" at bounding box center [557, 352] width 26 height 20
click at [593, 342] on div "E♭" at bounding box center [596, 352] width 26 height 20
click at [671, 342] on div "F" at bounding box center [674, 352] width 26 height 20
click at [558, 315] on div "G" at bounding box center [557, 325] width 26 height 20
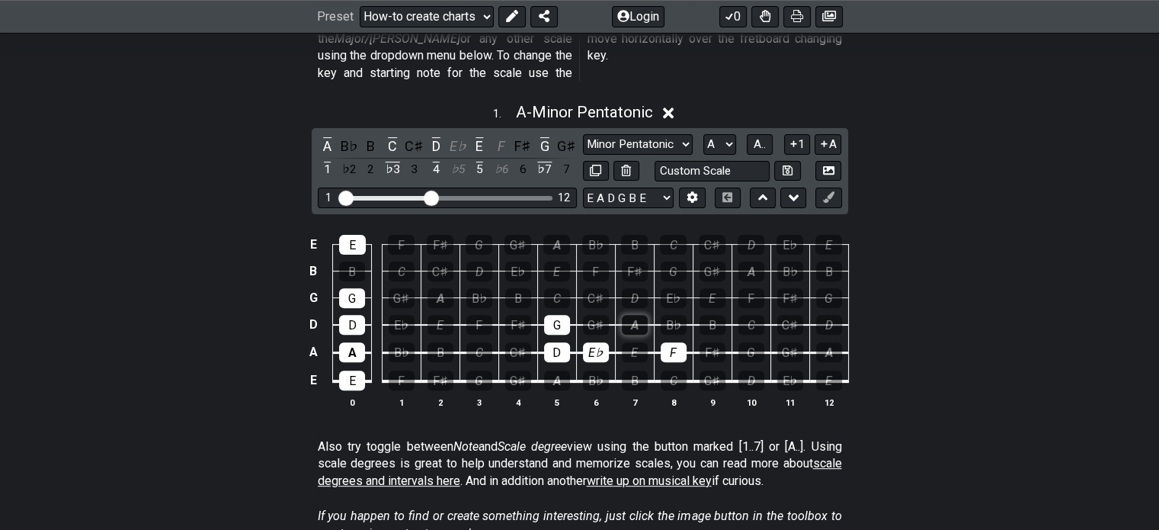
click at [629, 315] on div "A" at bounding box center [635, 325] width 26 height 20
click at [701, 315] on div "B" at bounding box center [713, 325] width 26 height 20
click at [558, 288] on div "C" at bounding box center [557, 298] width 26 height 20
drag, startPoint x: 628, startPoint y: 277, endPoint x: 652, endPoint y: 278, distance: 24.4
click at [634, 288] on div "D" at bounding box center [635, 298] width 26 height 20
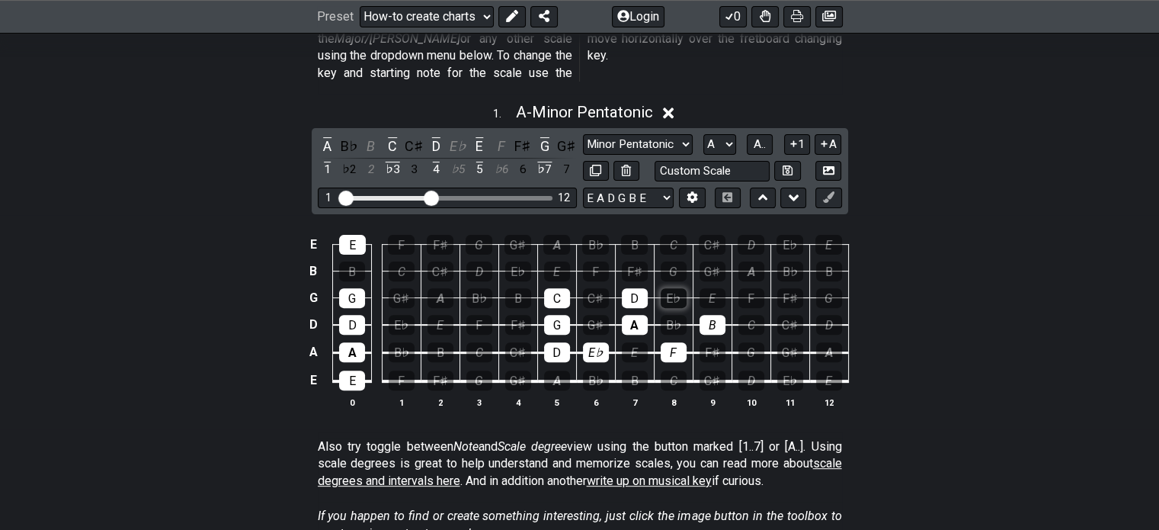
click at [668, 288] on div "E♭" at bounding box center [674, 298] width 26 height 20
drag, startPoint x: 591, startPoint y: 251, endPoint x: 619, endPoint y: 249, distance: 27.5
click at [592, 261] on div "F" at bounding box center [596, 271] width 26 height 20
click at [671, 261] on div "G" at bounding box center [674, 271] width 26 height 20
drag, startPoint x: 546, startPoint y: 225, endPoint x: 575, endPoint y: 225, distance: 29.7
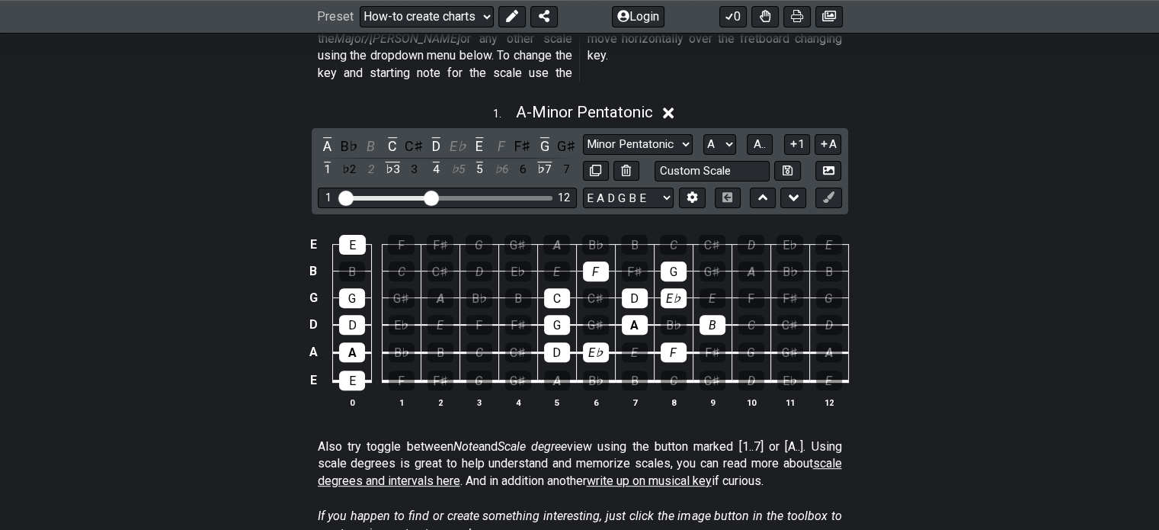
click at [551, 235] on div "A" at bounding box center [556, 245] width 27 height 20
click at [629, 235] on div "B" at bounding box center [634, 245] width 27 height 20
click at [674, 235] on div "C" at bounding box center [673, 245] width 27 height 20
click at [563, 370] on div "A" at bounding box center [557, 380] width 26 height 20
drag, startPoint x: 628, startPoint y: 354, endPoint x: 643, endPoint y: 351, distance: 15.4
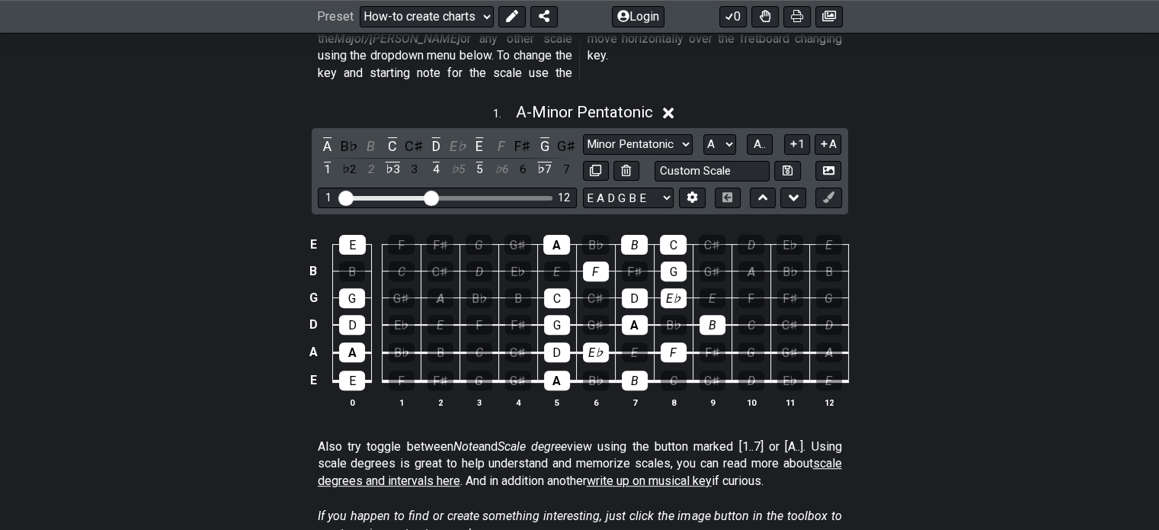
click at [628, 370] on div "B" at bounding box center [635, 380] width 26 height 20
click at [673, 370] on div "C" at bounding box center [674, 380] width 26 height 20
click at [784, 165] on icon at bounding box center [788, 170] width 10 height 11
select select "Custom Scale"
click at [789, 165] on icon at bounding box center [788, 170] width 10 height 10
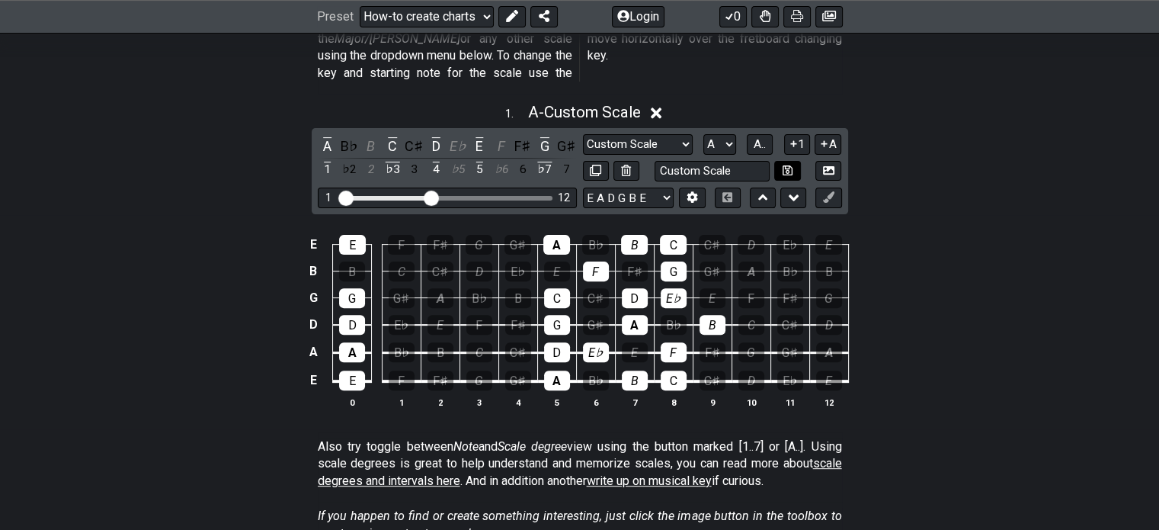
click at [793, 161] on button at bounding box center [787, 171] width 26 height 21
click at [688, 191] on icon at bounding box center [692, 196] width 11 height 11
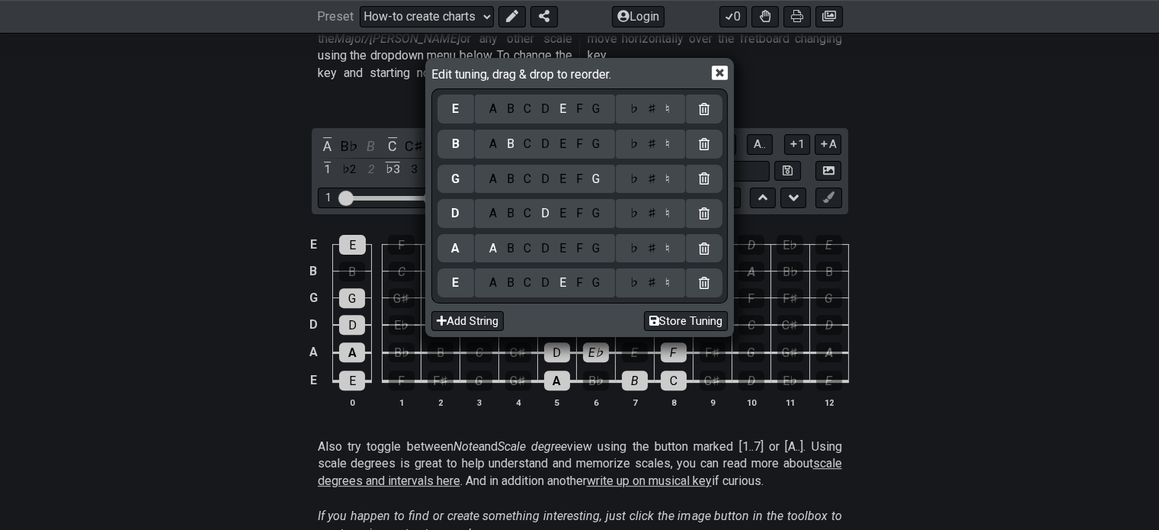
click at [721, 69] on icon at bounding box center [720, 73] width 16 height 16
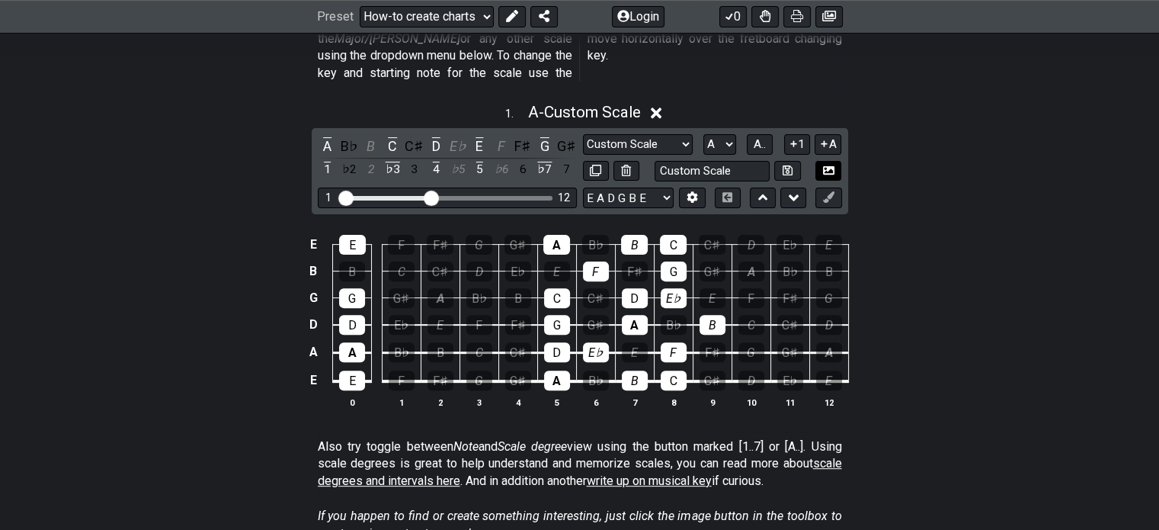
click at [832, 165] on icon at bounding box center [828, 169] width 11 height 8
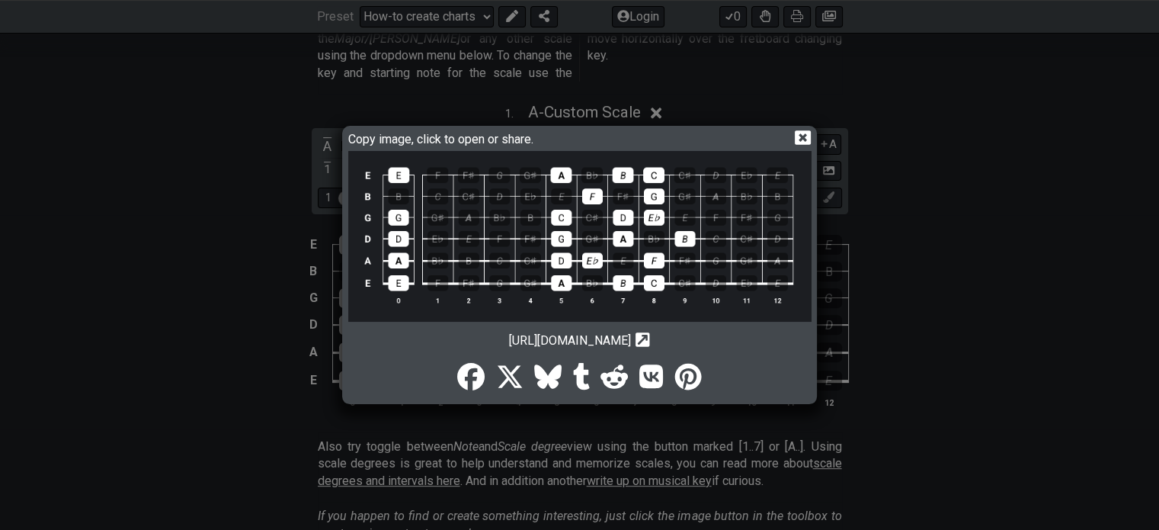
drag, startPoint x: 717, startPoint y: 260, endPoint x: 707, endPoint y: 359, distance: 99.6
click at [707, 359] on div at bounding box center [579, 373] width 463 height 53
click at [650, 341] on icon at bounding box center [642, 339] width 14 height 14
click at [805, 136] on icon at bounding box center [803, 137] width 16 height 14
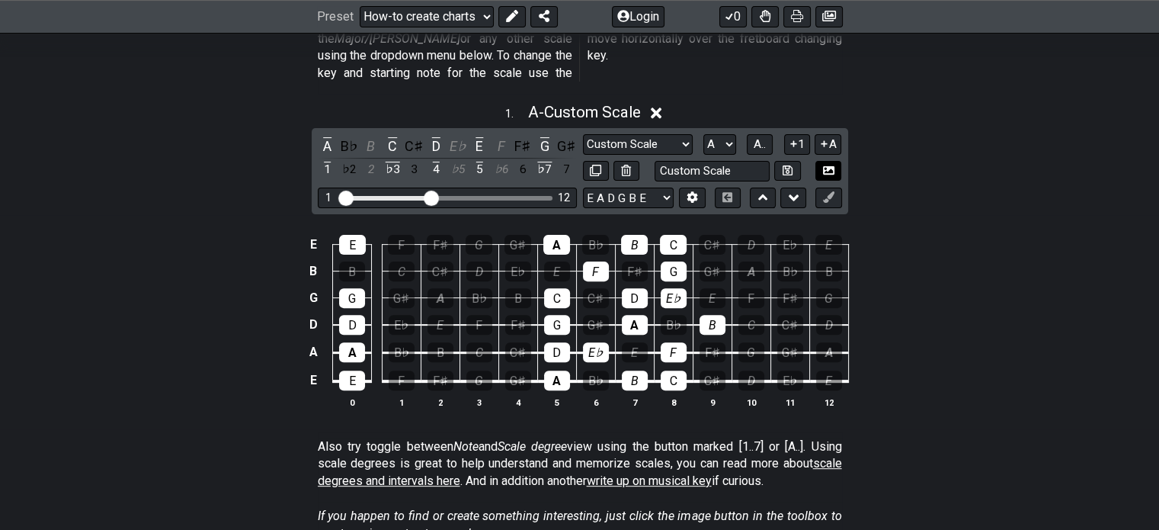
click at [833, 165] on icon at bounding box center [828, 169] width 11 height 8
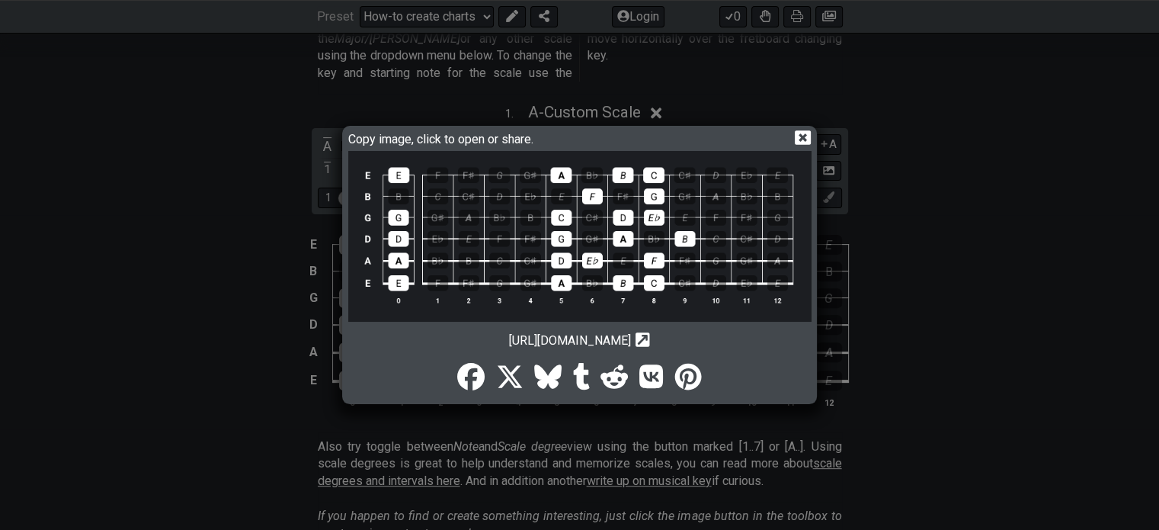
drag, startPoint x: 646, startPoint y: 243, endPoint x: 805, endPoint y: 139, distance: 189.8
click at [805, 139] on icon at bounding box center [803, 138] width 16 height 16
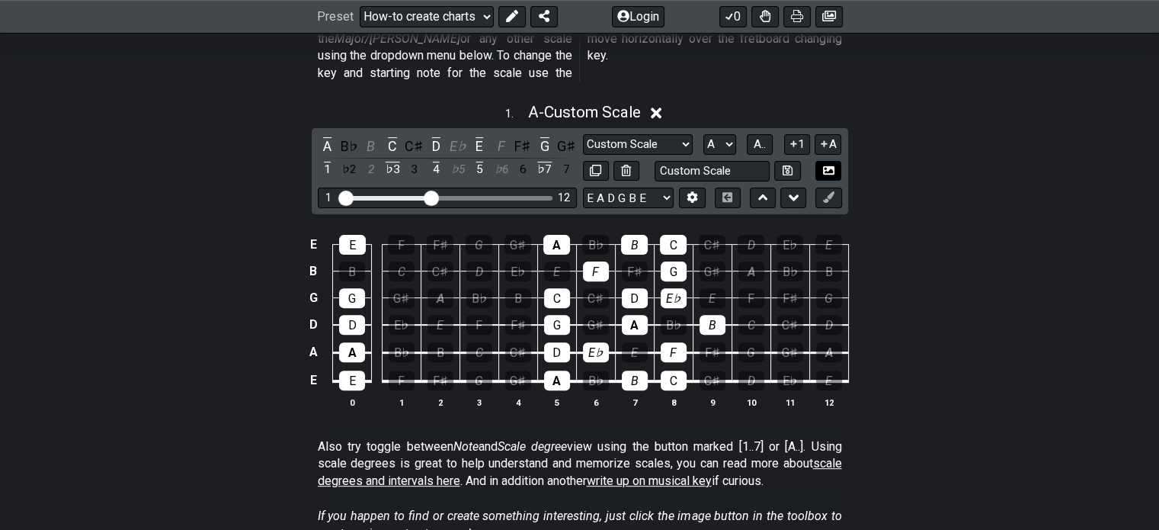
click at [828, 165] on icon at bounding box center [828, 169] width 11 height 8
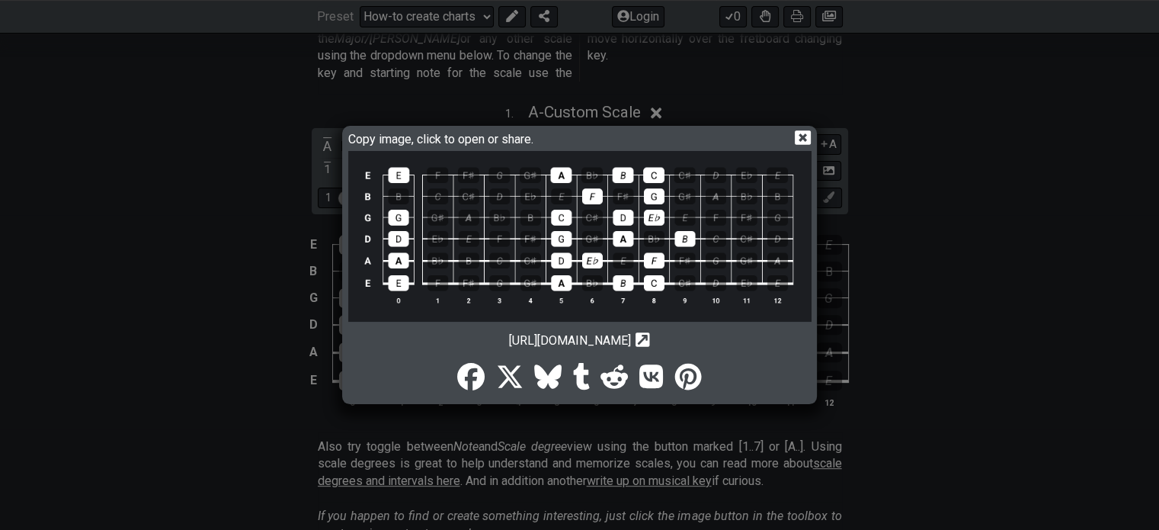
click at [808, 135] on icon at bounding box center [803, 137] width 16 height 14
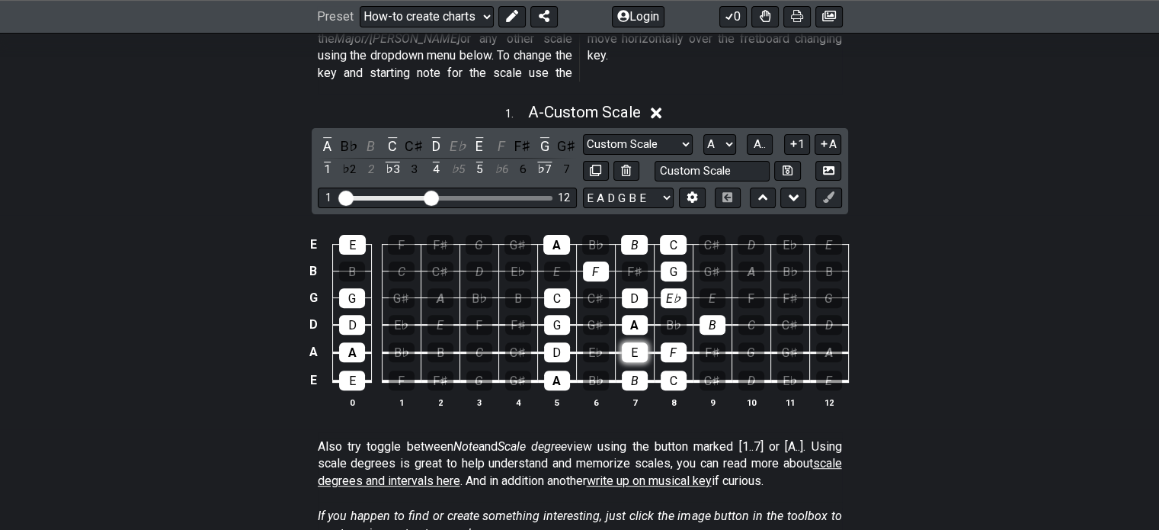
drag, startPoint x: 599, startPoint y: 333, endPoint x: 631, endPoint y: 328, distance: 32.3
click at [631, 328] on tr "A A B♭ B C C♯ D E♭ E F F♯ G G♯ A" at bounding box center [576, 339] width 544 height 28
drag, startPoint x: 627, startPoint y: 309, endPoint x: 635, endPoint y: 307, distance: 8.5
click at [605, 310] on tr "D D E♭ E F F♯ G G♯ A B♭ B C C♯ D" at bounding box center [576, 311] width 544 height 27
click at [669, 315] on div "B♭" at bounding box center [674, 325] width 26 height 20
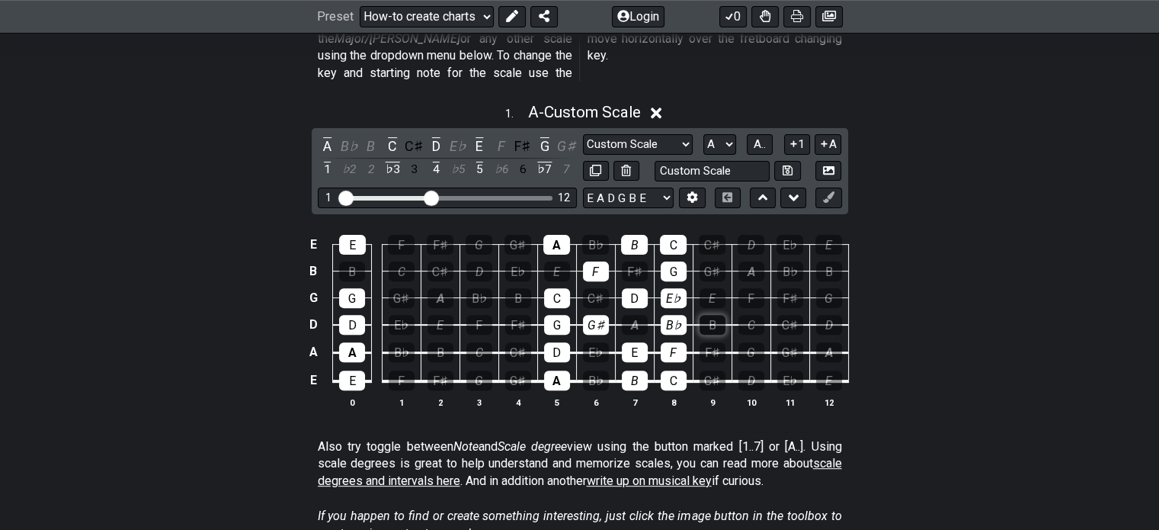
click at [712, 315] on div "B" at bounding box center [713, 325] width 26 height 20
drag, startPoint x: 555, startPoint y: 369, endPoint x: 528, endPoint y: 367, distance: 26.8
click at [528, 367] on tr "E E F F♯ G G♯ A B♭ B C C♯ D E♭ E" at bounding box center [576, 367] width 544 height 29
click at [600, 315] on div "G♯" at bounding box center [596, 325] width 26 height 20
click at [599, 315] on div "G♯" at bounding box center [596, 325] width 26 height 20
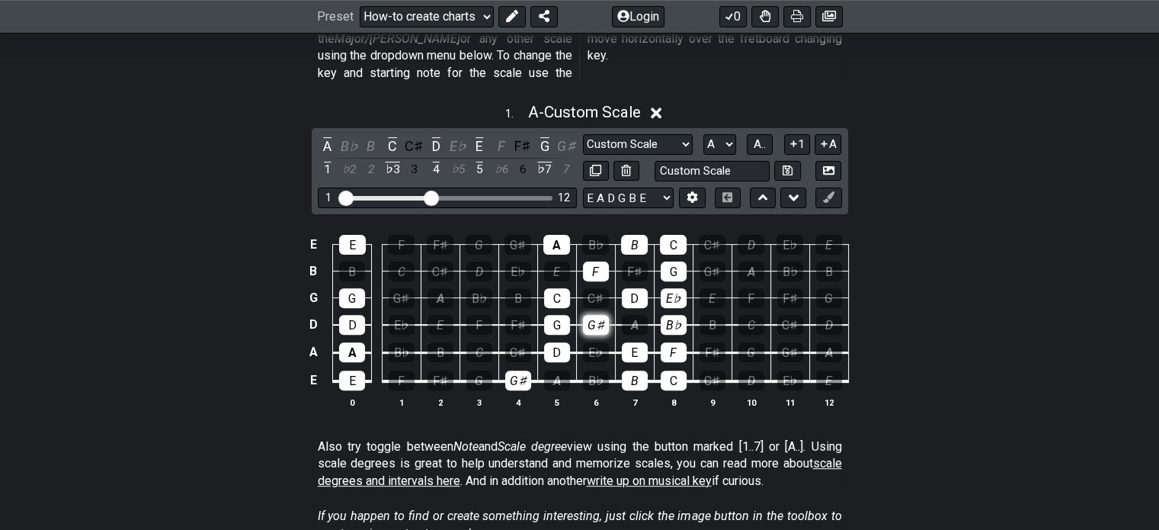
click at [597, 315] on div "G♯" at bounding box center [596, 325] width 26 height 20
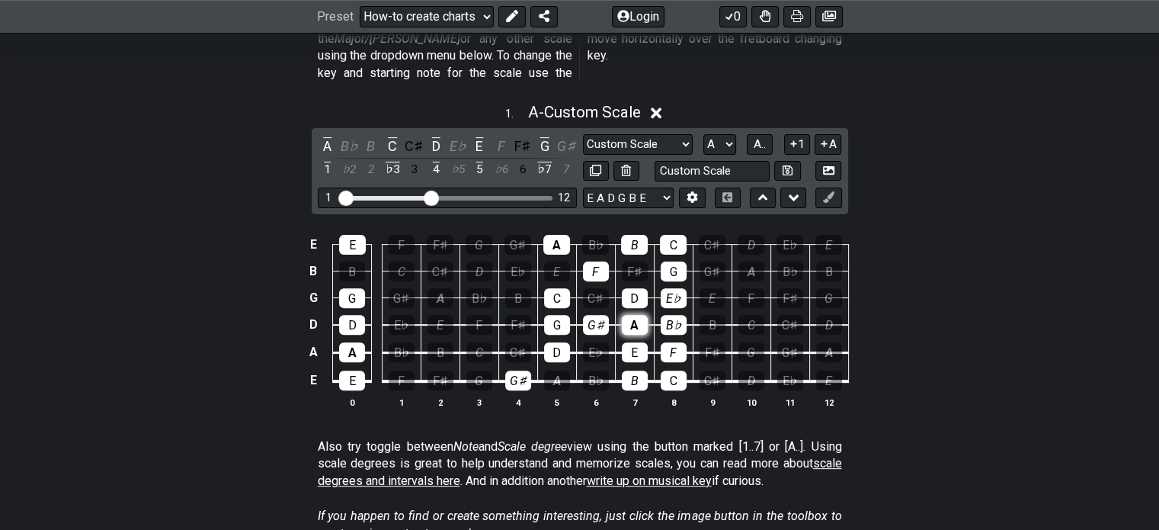
click at [634, 315] on div "A" at bounding box center [635, 325] width 26 height 20
click at [601, 315] on div "G♯" at bounding box center [596, 325] width 26 height 20
click at [603, 315] on div "G♯" at bounding box center [596, 325] width 26 height 20
click at [628, 315] on div "A" at bounding box center [635, 325] width 26 height 20
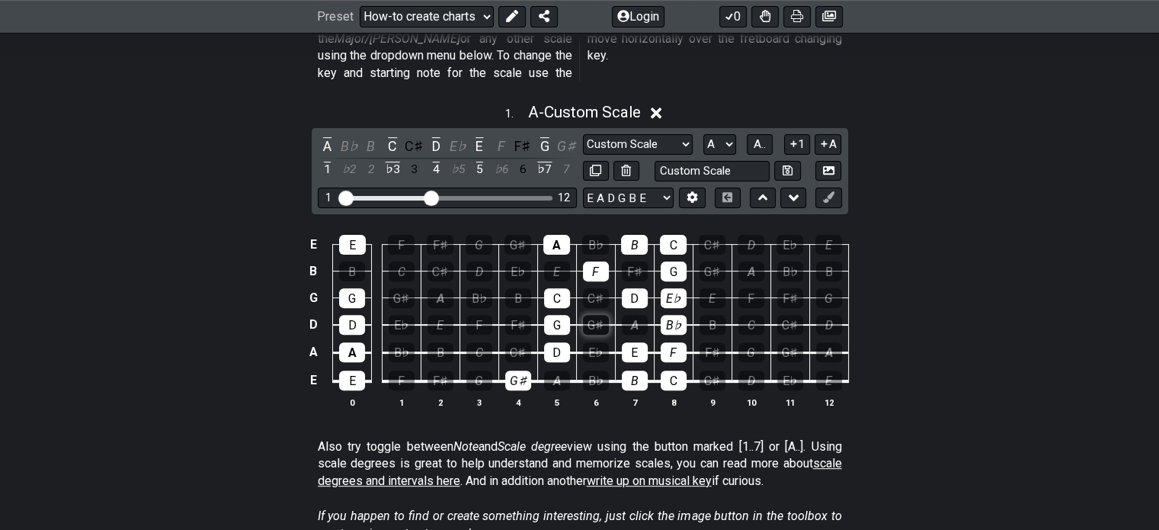
click at [601, 315] on div "G♯" at bounding box center [596, 325] width 26 height 20
click at [590, 370] on div "B♭" at bounding box center [596, 380] width 26 height 20
click at [639, 370] on div "B" at bounding box center [635, 380] width 26 height 20
click at [673, 288] on div "E♭" at bounding box center [674, 298] width 26 height 20
click at [555, 261] on div "E" at bounding box center [557, 271] width 26 height 20
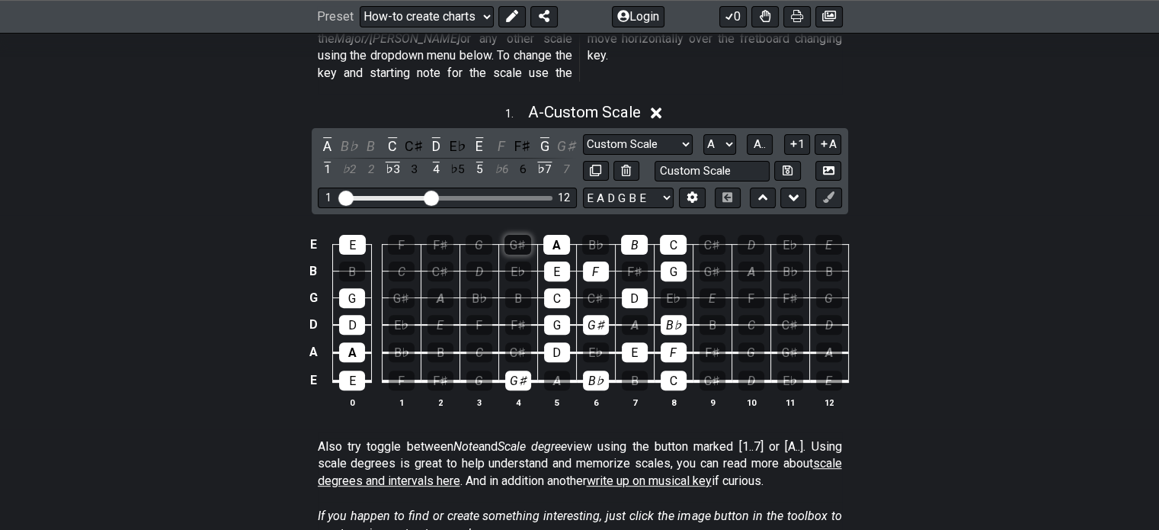
click at [524, 235] on div "G♯" at bounding box center [517, 245] width 27 height 20
click at [560, 235] on div "A" at bounding box center [556, 245] width 27 height 20
drag, startPoint x: 593, startPoint y: 225, endPoint x: 621, endPoint y: 226, distance: 28.2
click at [594, 235] on div "B♭" at bounding box center [595, 245] width 27 height 20
click at [637, 235] on div "B" at bounding box center [634, 245] width 27 height 20
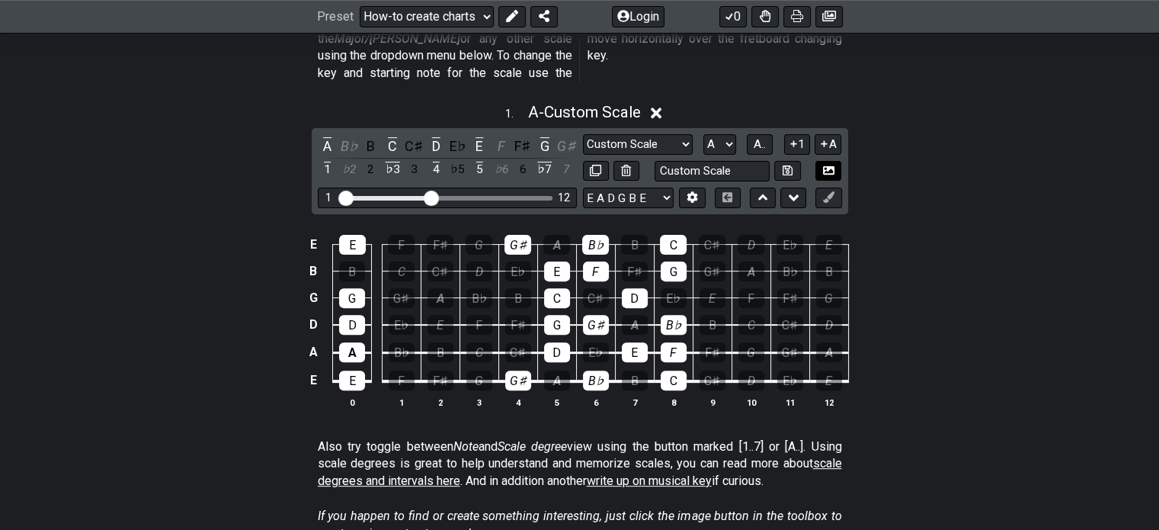
click at [828, 165] on icon at bounding box center [828, 170] width 11 height 11
